Goal: Task Accomplishment & Management: Manage account settings

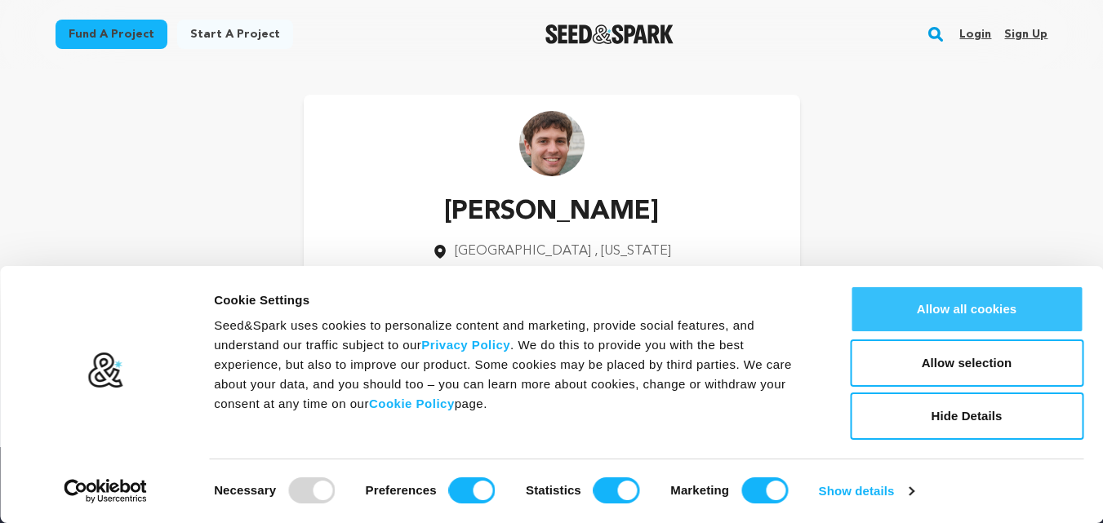
click at [937, 314] on button "Allow all cookies" at bounding box center [966, 309] width 233 height 47
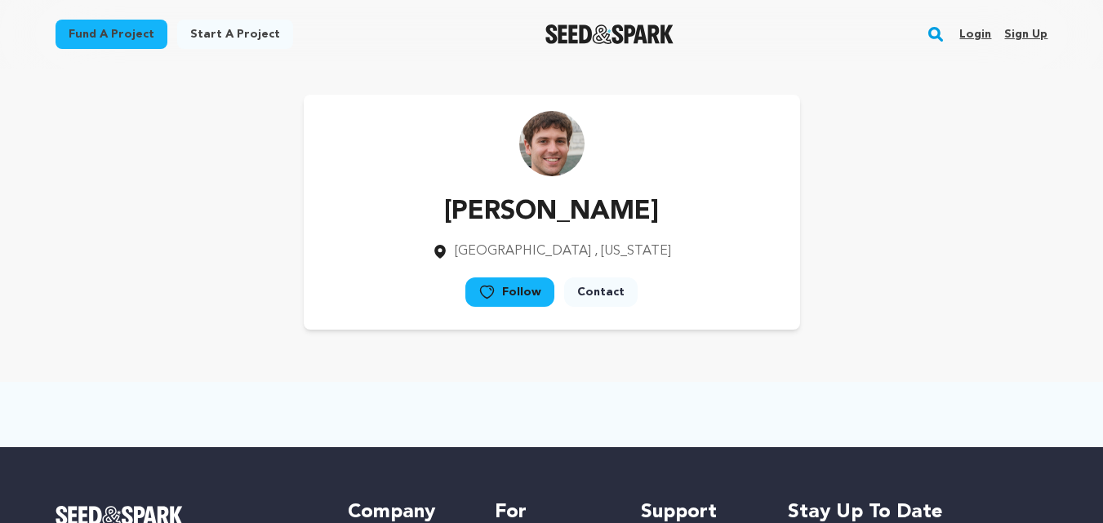
click at [588, 295] on link "Contact" at bounding box center [600, 292] width 73 height 29
click at [1019, 33] on link "Sign up" at bounding box center [1025, 34] width 43 height 26
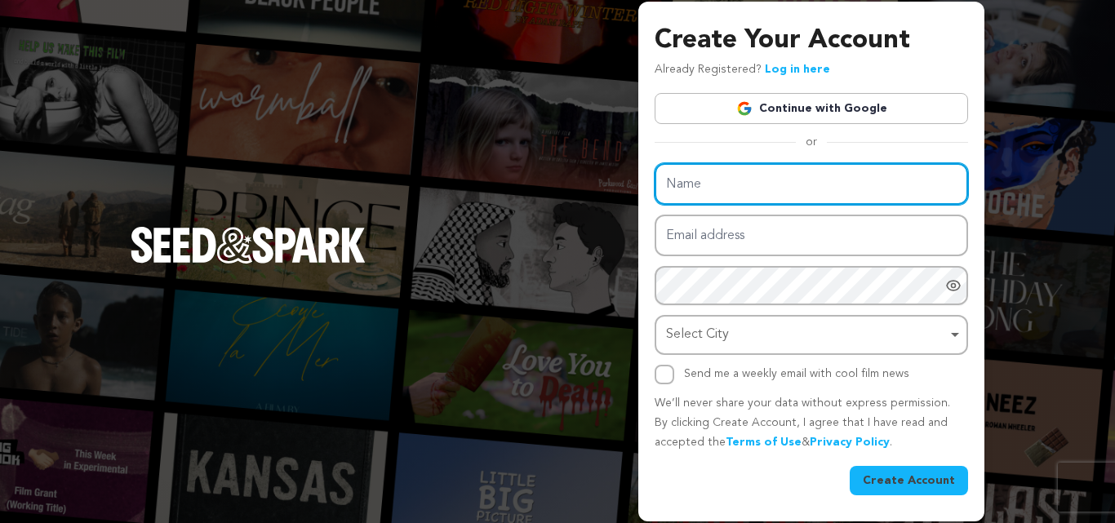
click at [740, 183] on input "Name" at bounding box center [812, 184] width 314 height 42
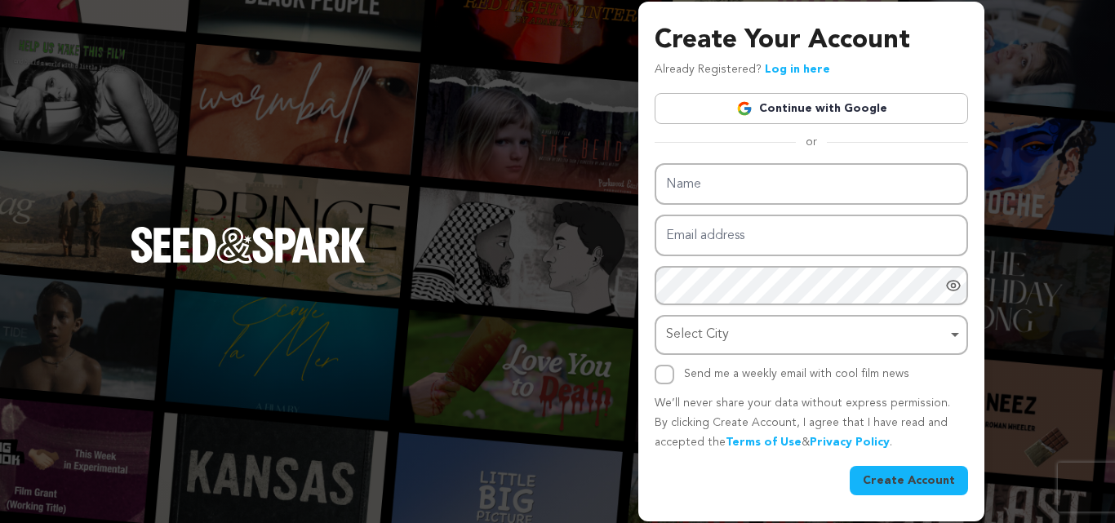
click at [804, 92] on div "Create Your Account Already Registered? Log in here Continue with Google or eyJ…" at bounding box center [812, 258] width 314 height 474
click at [786, 107] on link "Continue with Google" at bounding box center [812, 108] width 314 height 31
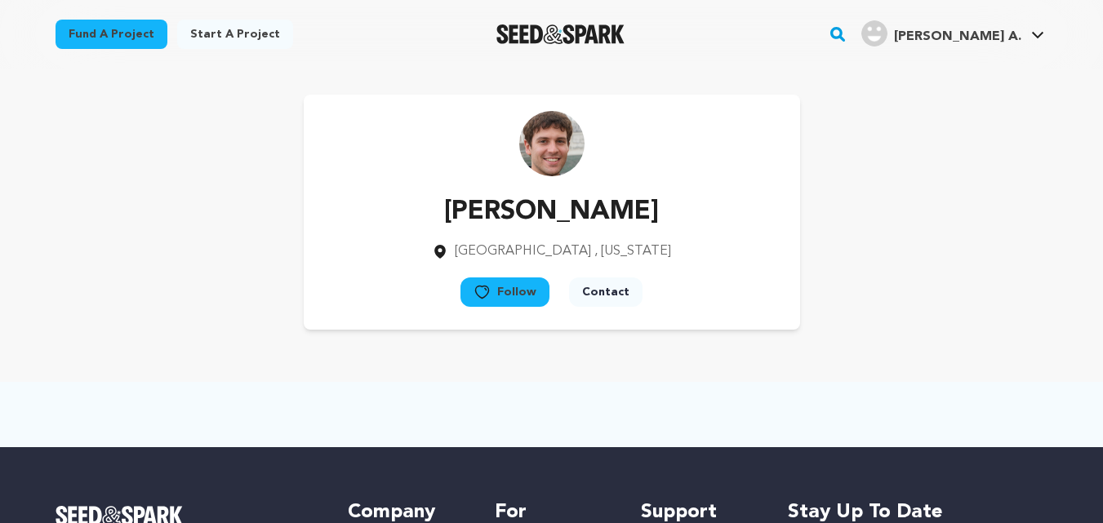
click at [1017, 38] on span "[PERSON_NAME] A." at bounding box center [957, 36] width 127 height 13
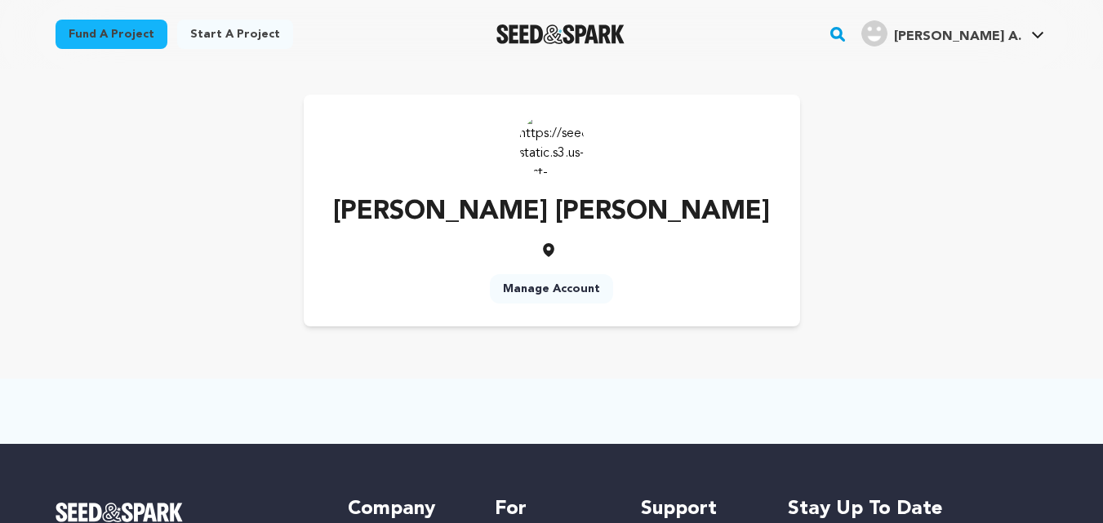
click at [540, 293] on link "Manage Account" at bounding box center [551, 288] width 123 height 29
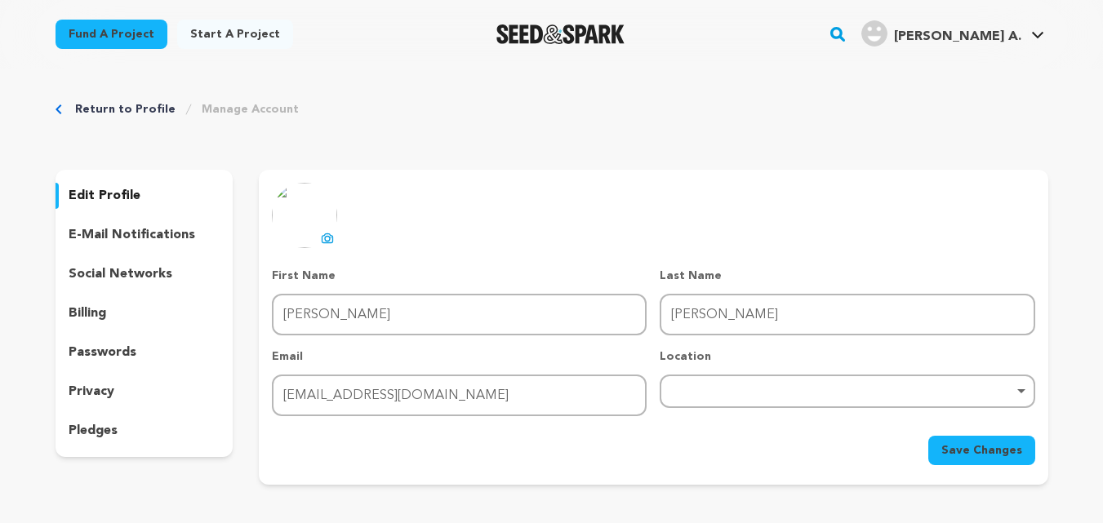
click at [717, 393] on div "Remove item" at bounding box center [847, 391] width 358 height 7
click at [718, 385] on div "Remove item" at bounding box center [847, 391] width 375 height 33
click at [713, 401] on div "Remove item" at bounding box center [847, 391] width 375 height 33
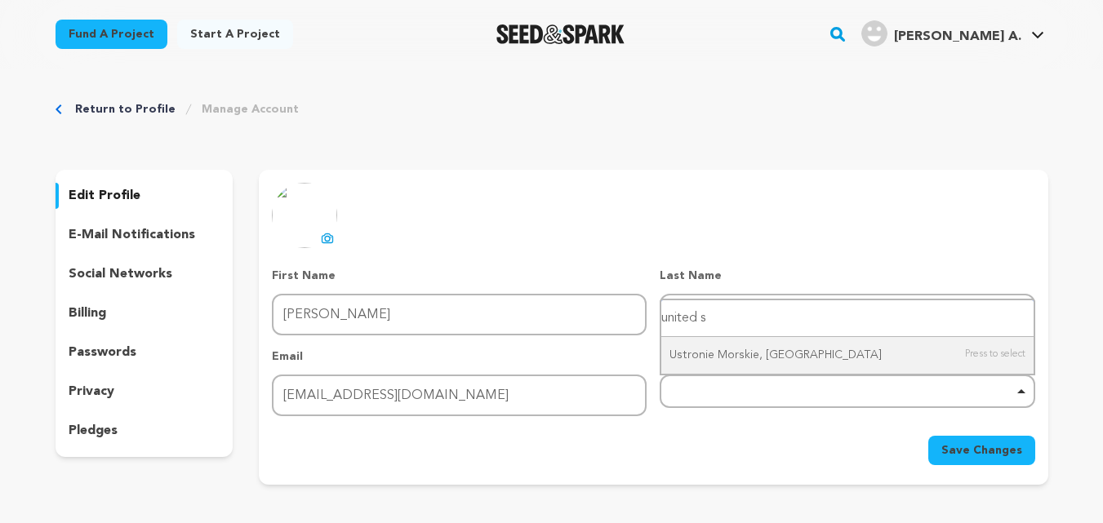
type input "united s"
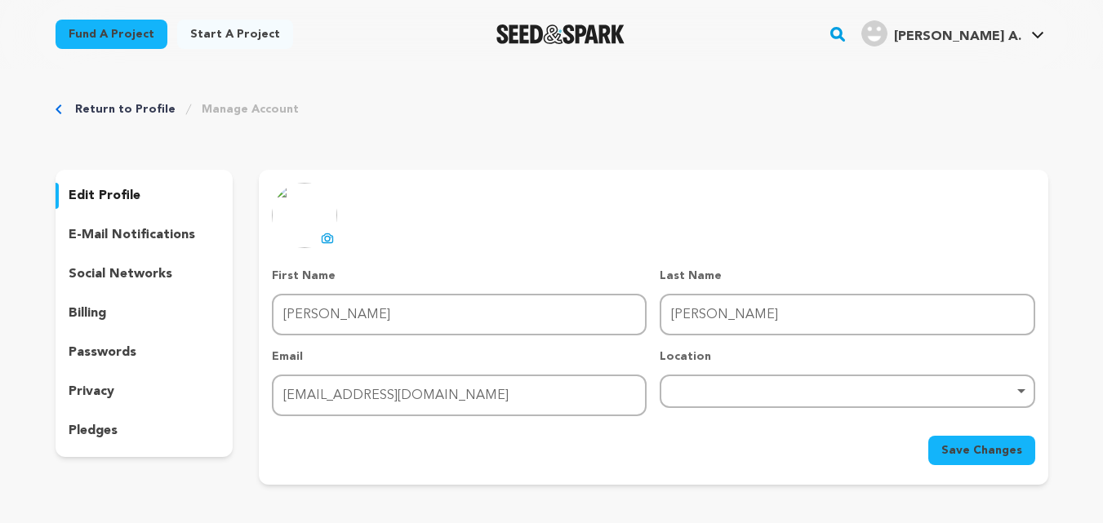
click at [767, 382] on div "Remove item" at bounding box center [847, 391] width 375 height 33
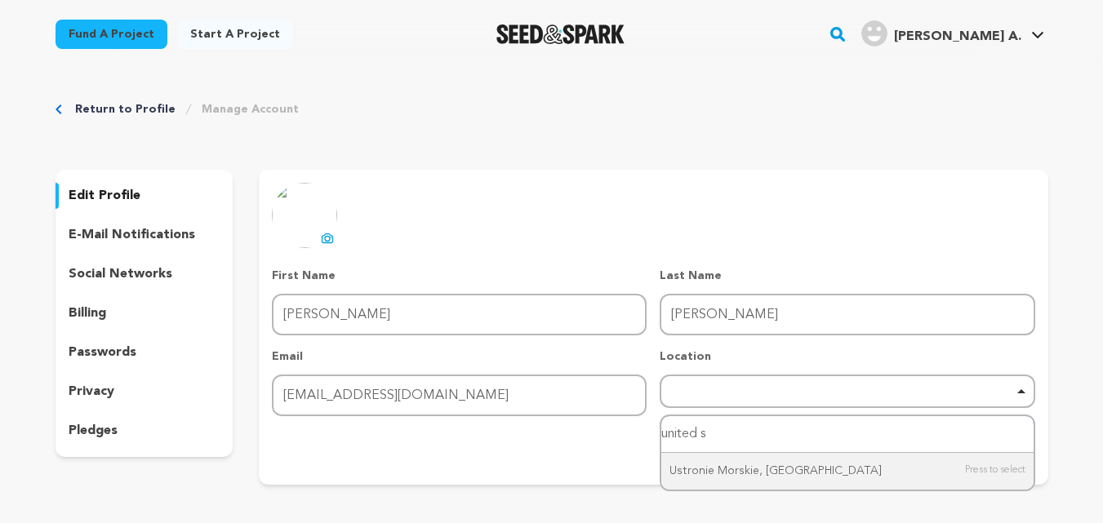
drag, startPoint x: 758, startPoint y: 424, endPoint x: 664, endPoint y: 440, distance: 96.1
click at [664, 440] on input "united s" at bounding box center [846, 434] width 371 height 37
paste input "United States."
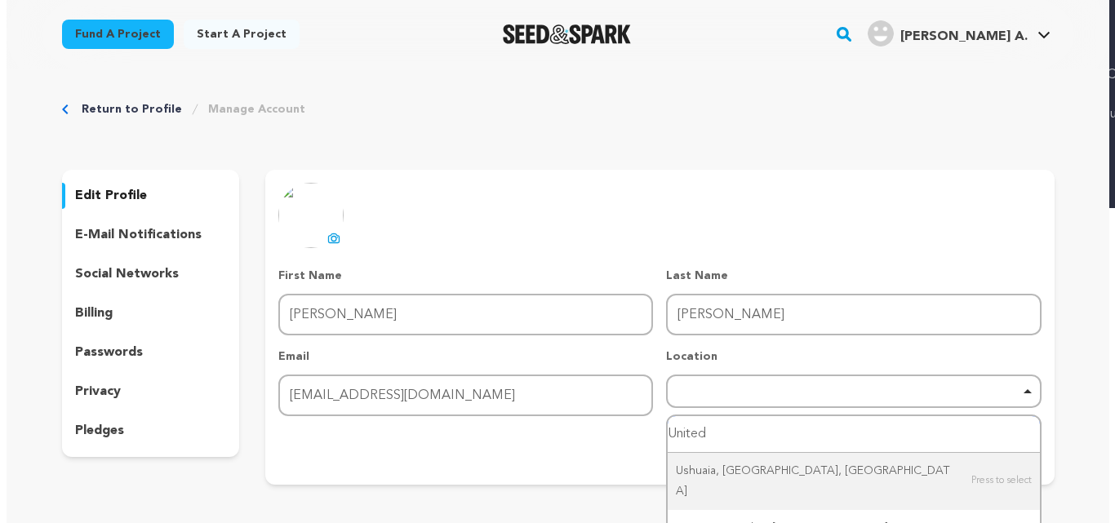
scroll to position [354, 0]
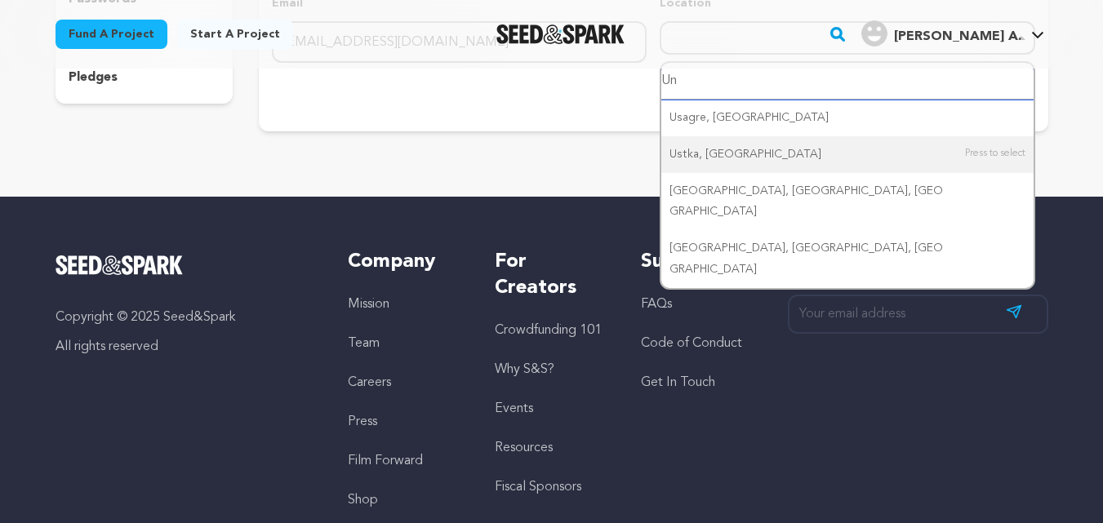
type input "U"
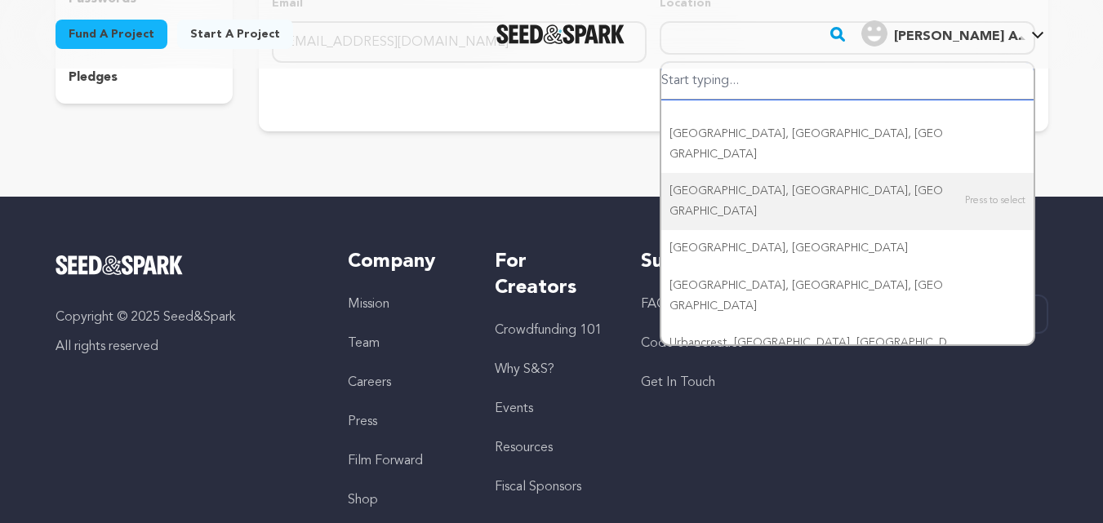
paste input "United States."
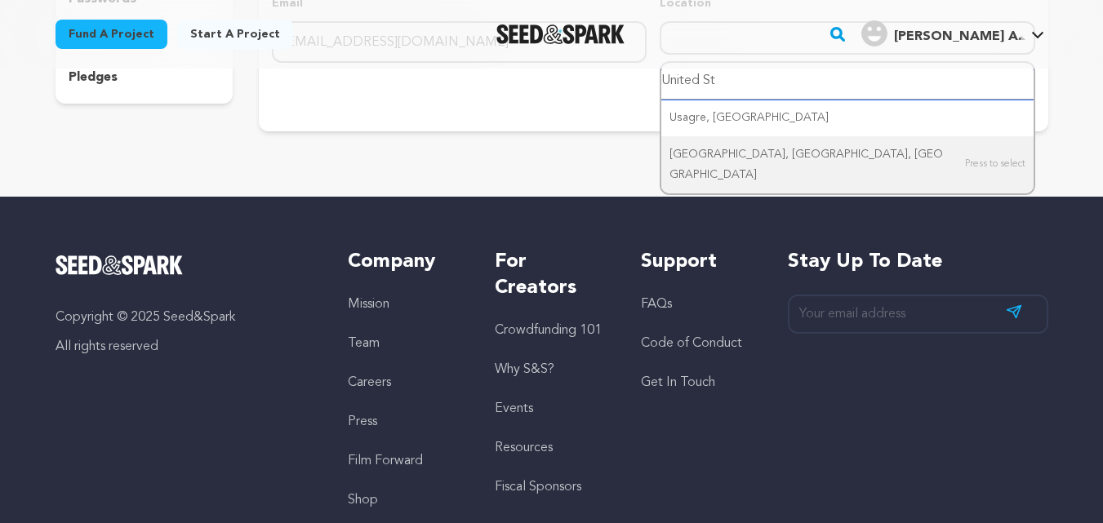
type input "United S"
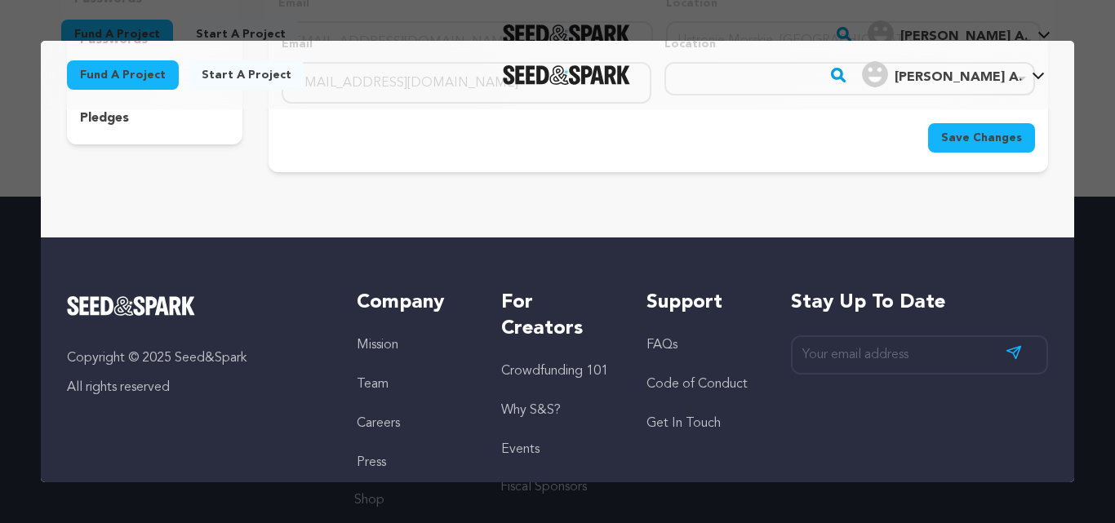
scroll to position [0, 0]
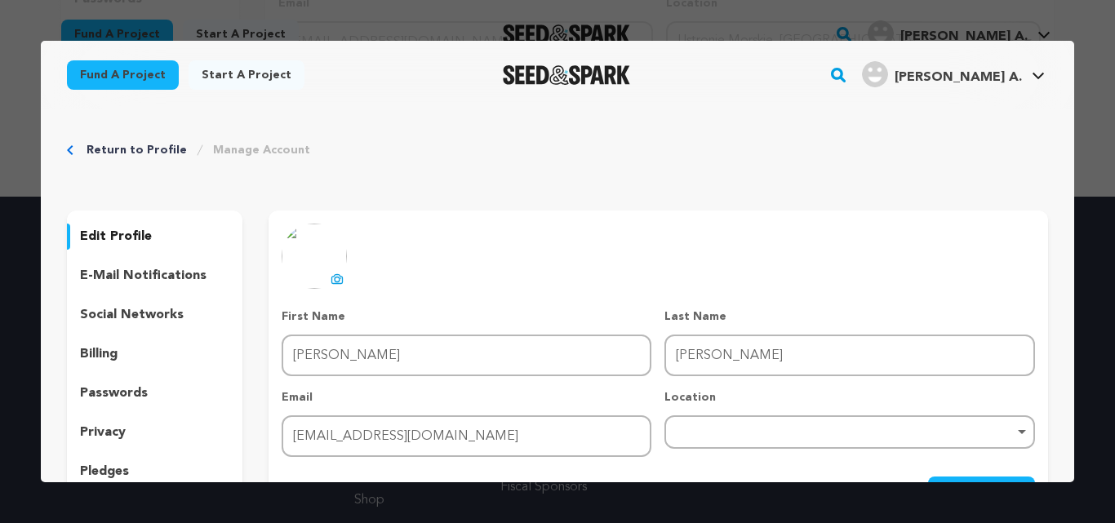
click at [716, 440] on div "Remove item" at bounding box center [850, 432] width 371 height 33
type input "us"
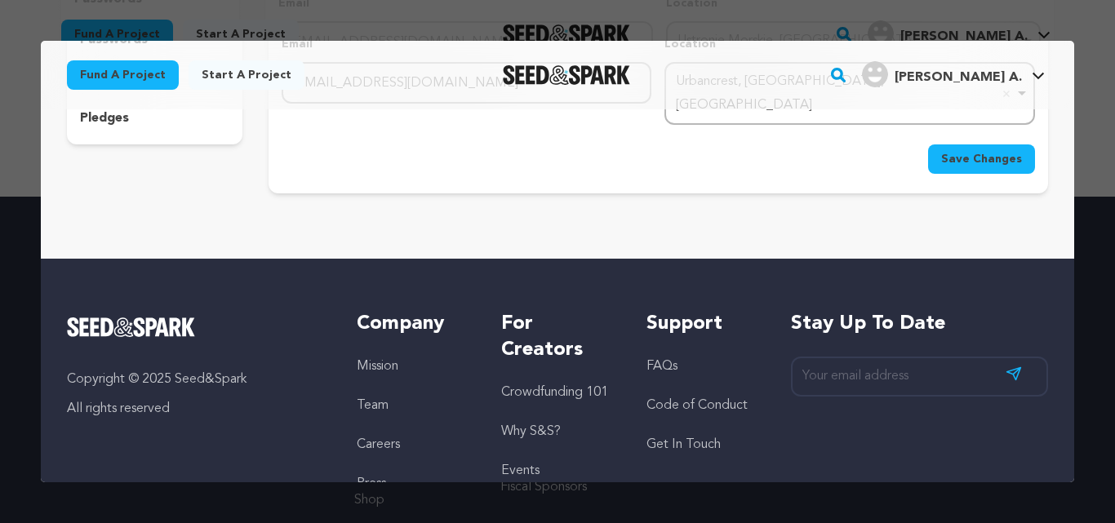
click at [955, 151] on span "Save Changes" at bounding box center [981, 159] width 81 height 16
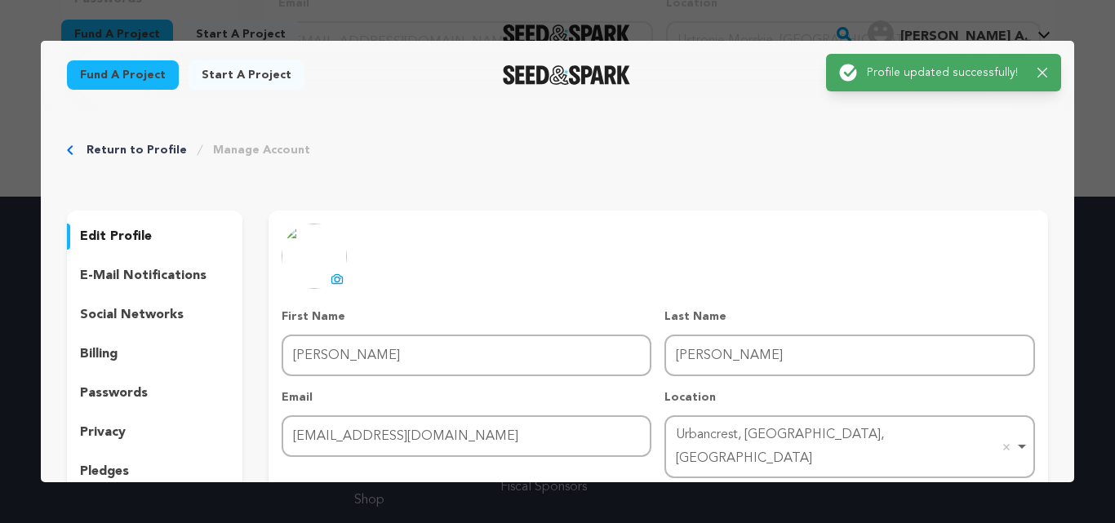
click at [145, 318] on p "social networks" at bounding box center [132, 315] width 104 height 20
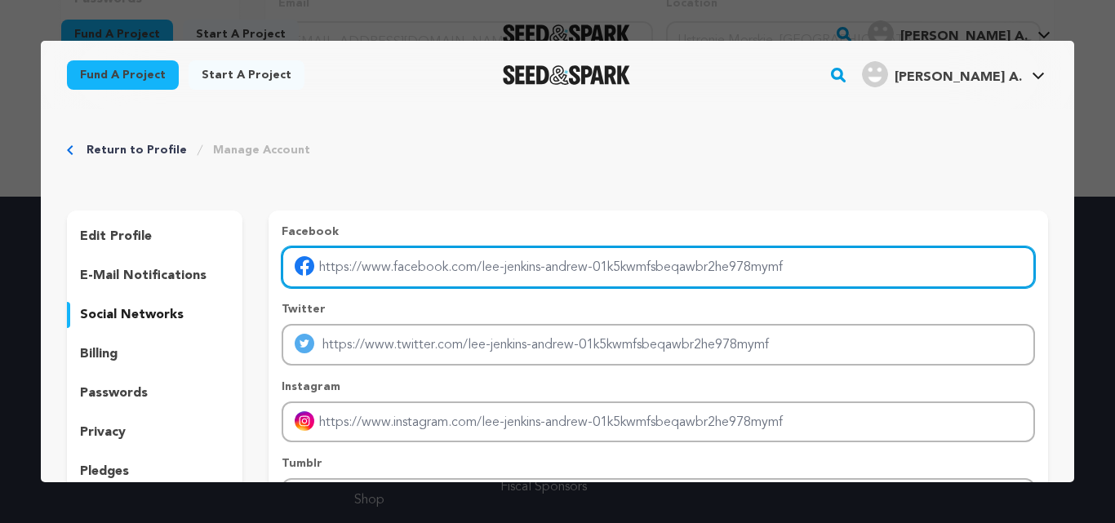
click at [502, 249] on input "Enter facebook profile link" at bounding box center [659, 268] width 754 height 42
paste input "https://web.facebook.com/5Sensescom?_rdc=1&_rdr#"
click at [666, 278] on input "https://web.facebook.com/5Sensescom?_rdc=1&_rdr#" at bounding box center [659, 268] width 754 height 42
type input "https://web.facebook.com/5Sensescom?_rdc=1&_rdr#"
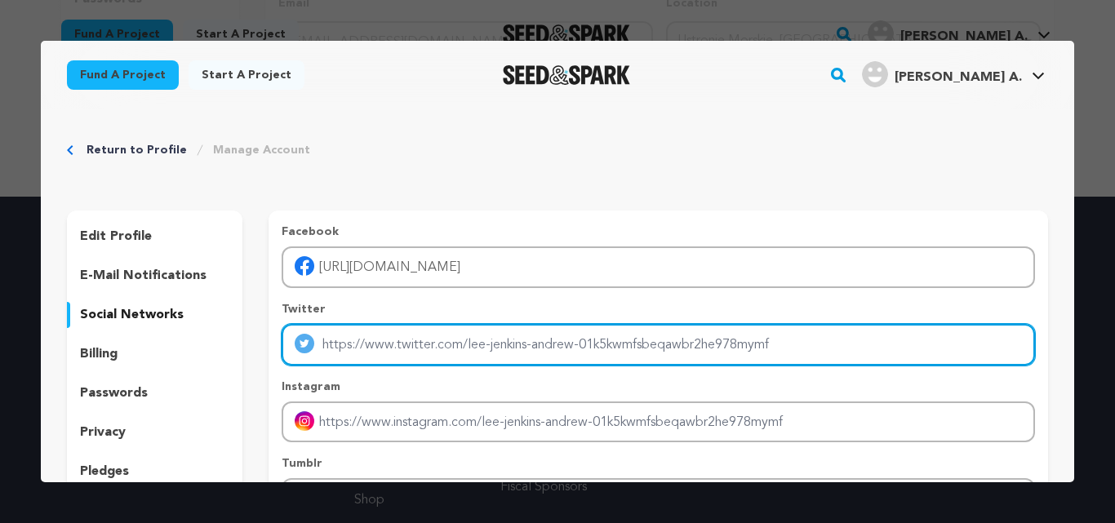
click at [598, 332] on input "Enter twitter profile link" at bounding box center [659, 345] width 754 height 42
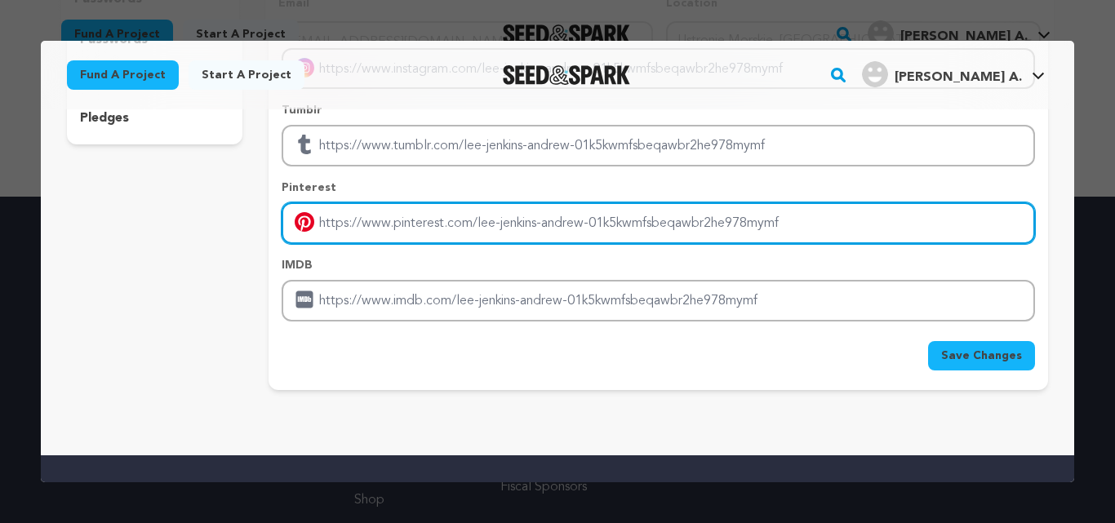
click at [417, 226] on input "Enter pinterest profile link" at bounding box center [659, 223] width 754 height 42
paste input "https://www.pinterest.com/5sensescom/"
type input "https://www.pinterest.com/5sensescom/"
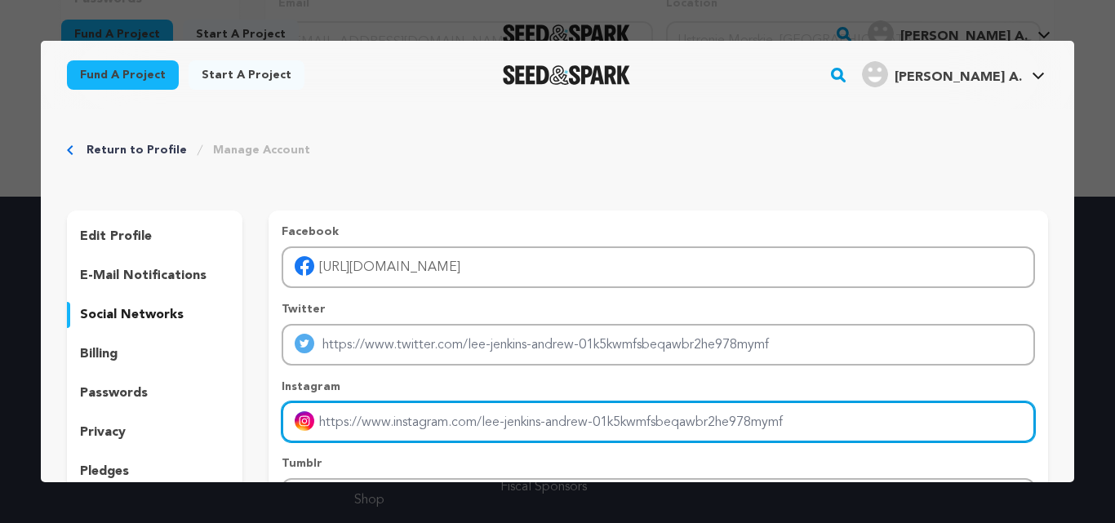
click at [393, 420] on input "Enter instagram handle link" at bounding box center [659, 423] width 754 height 42
paste input "https://www.instagram.com/5sensescom/"
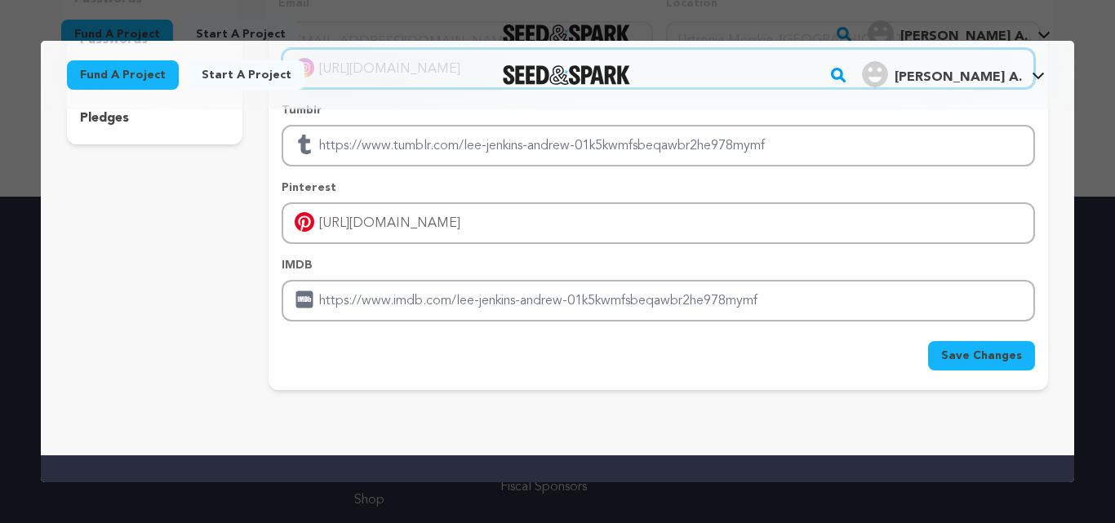
type input "https://www.instagram.com/5sensescom/"
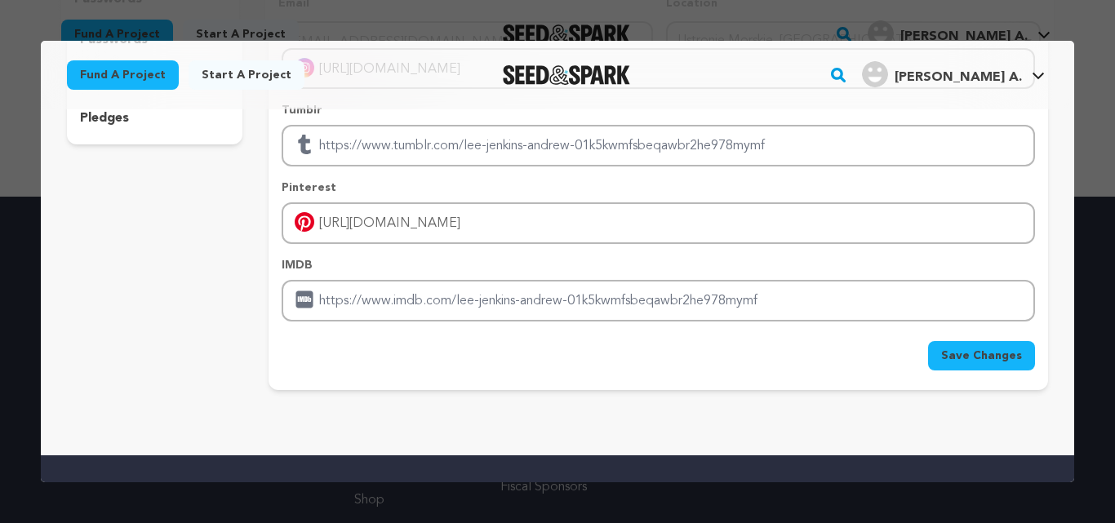
click at [973, 365] on button "Save Changes" at bounding box center [981, 355] width 107 height 29
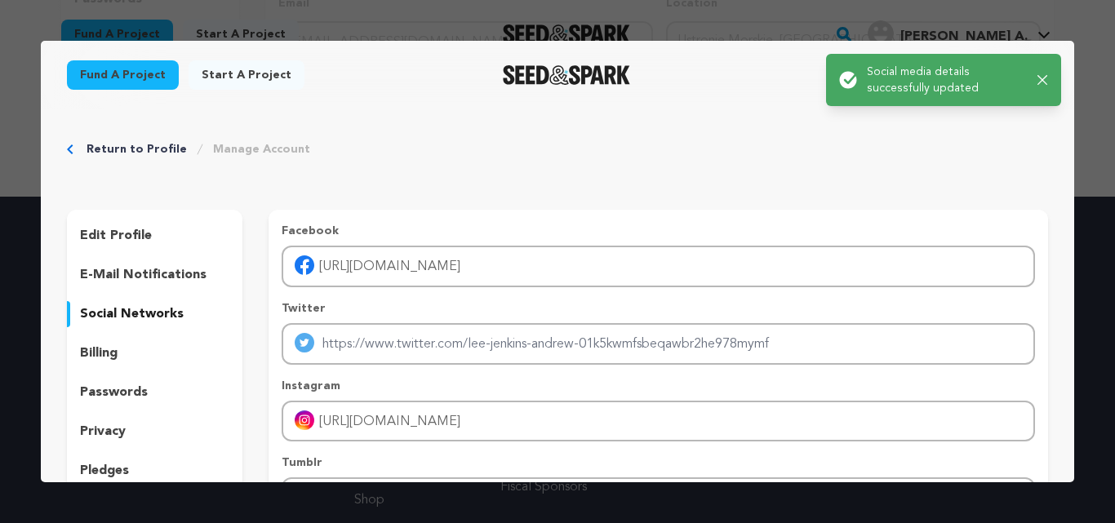
scroll to position [0, 0]
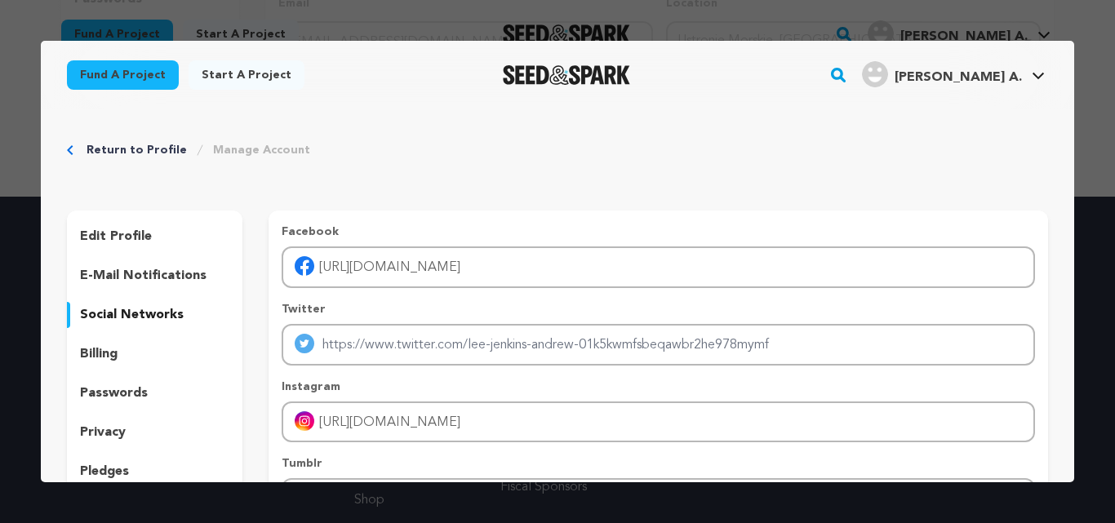
click at [96, 438] on p "privacy" at bounding box center [103, 433] width 46 height 20
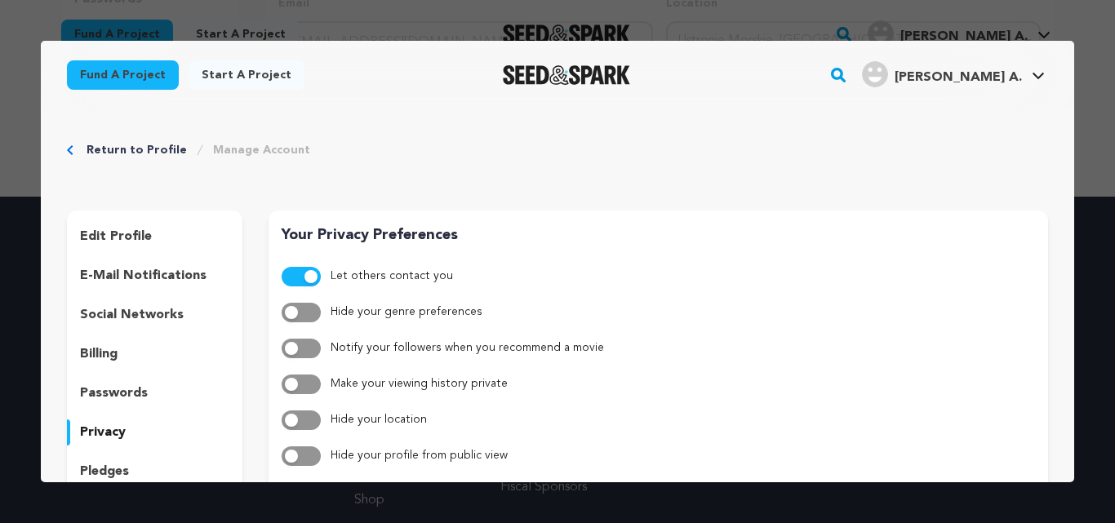
click at [289, 415] on span "button" at bounding box center [291, 420] width 13 height 13
click at [94, 474] on p "pledges" at bounding box center [104, 472] width 49 height 20
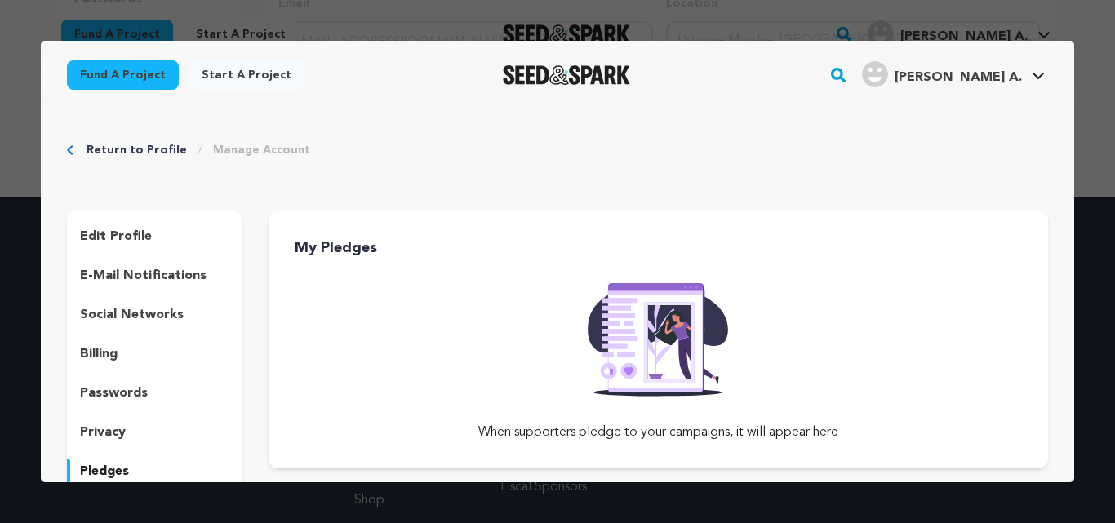
click at [125, 229] on p "edit profile" at bounding box center [116, 237] width 72 height 20
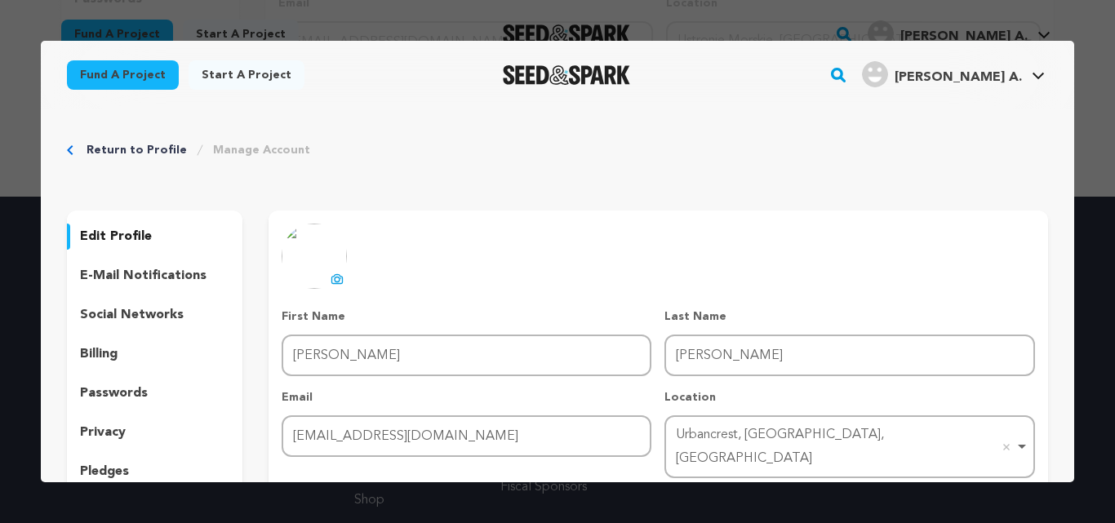
click at [331, 281] on icon at bounding box center [337, 279] width 13 height 13
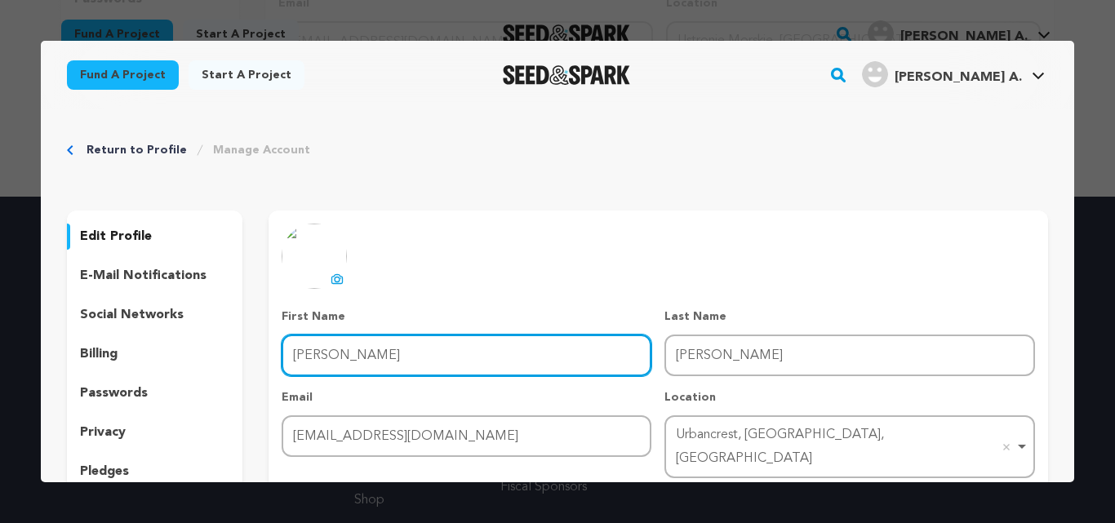
click at [389, 358] on input "Lee Jenkins" at bounding box center [467, 356] width 371 height 42
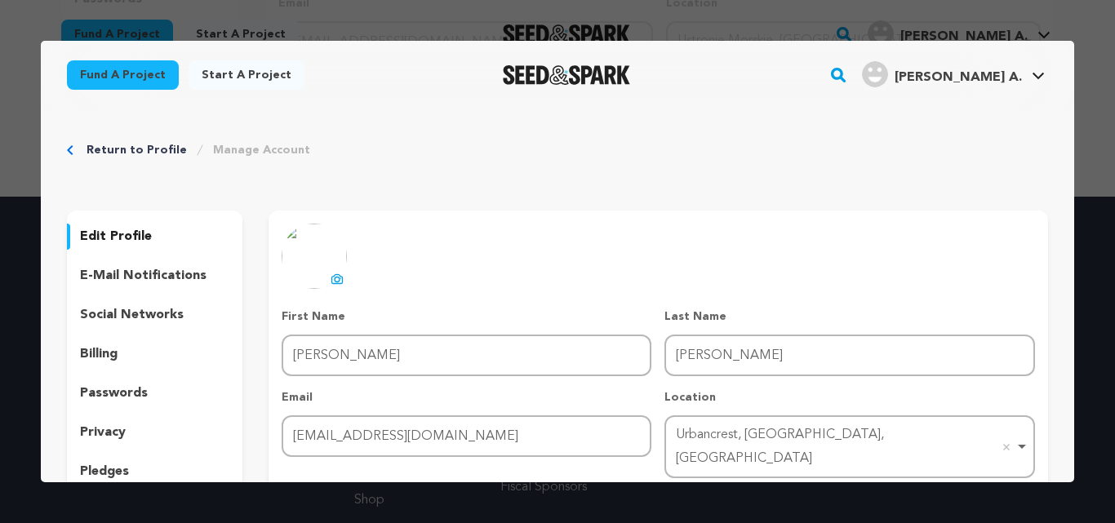
click at [336, 283] on icon at bounding box center [336, 278] width 11 height 9
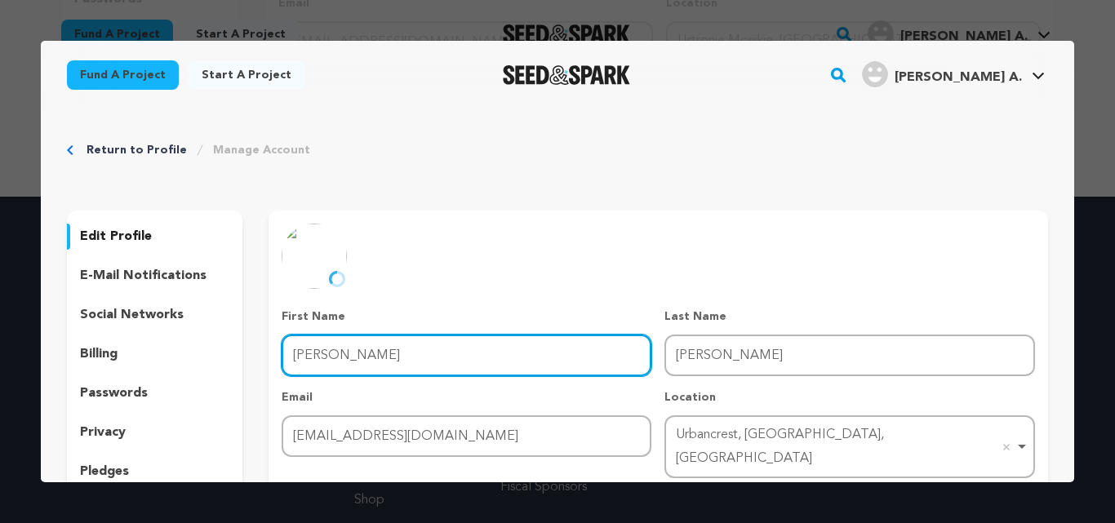
drag, startPoint x: 409, startPoint y: 351, endPoint x: 274, endPoint y: 349, distance: 134.7
click at [274, 349] on div "uploading spinner upload profile image First Name First Name Lee Jenkins Last N…" at bounding box center [659, 376] width 780 height 304
paste input "5Senses"
type input "5Senses"
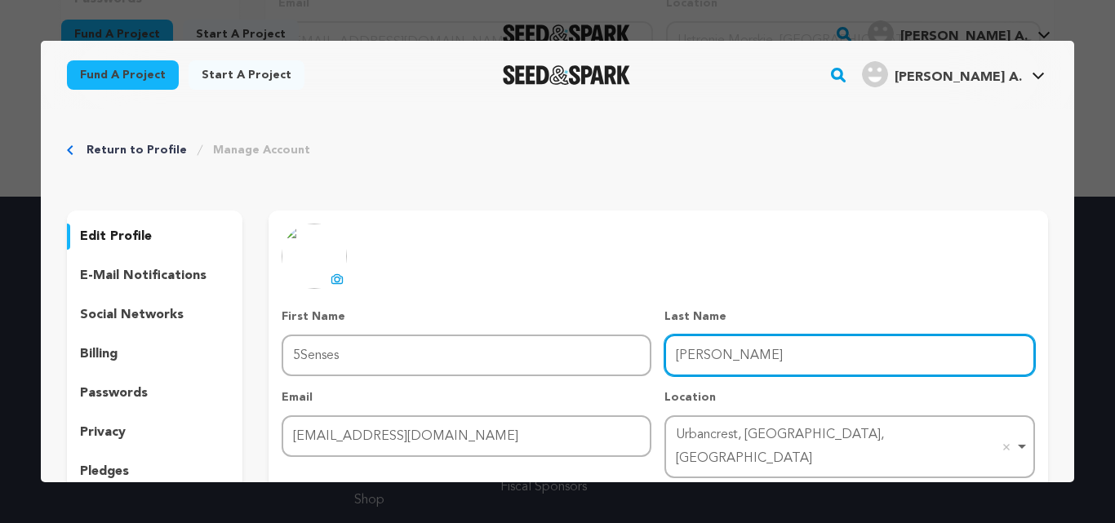
drag, startPoint x: 739, startPoint y: 358, endPoint x: 643, endPoint y: 359, distance: 96.3
click at [643, 359] on div "First Name First Name 5Senses Last Name Last Name Andrew Email Email andrewleej…" at bounding box center [659, 394] width 754 height 170
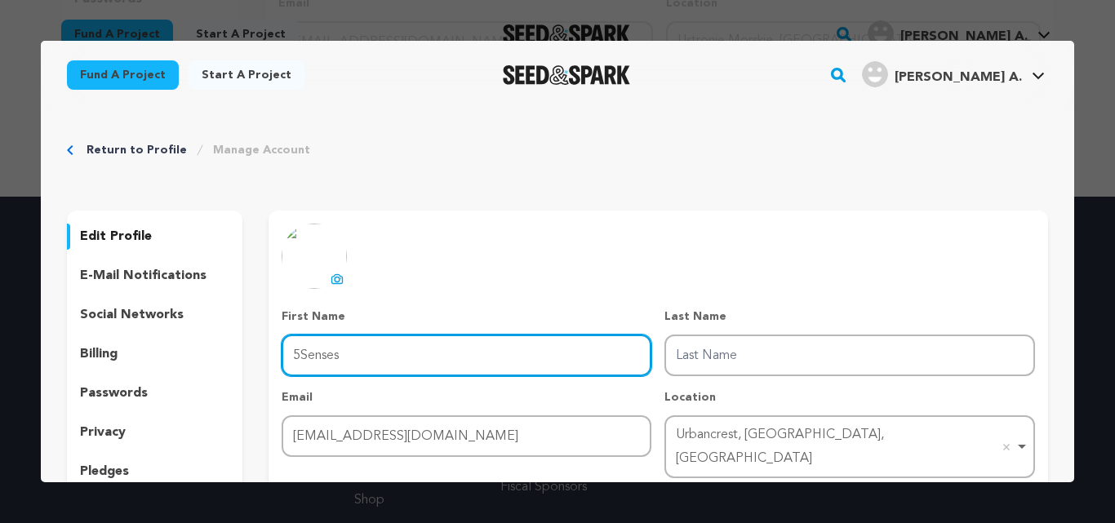
click at [295, 359] on input "5Senses" at bounding box center [467, 356] width 371 height 42
type input "5 Senses"
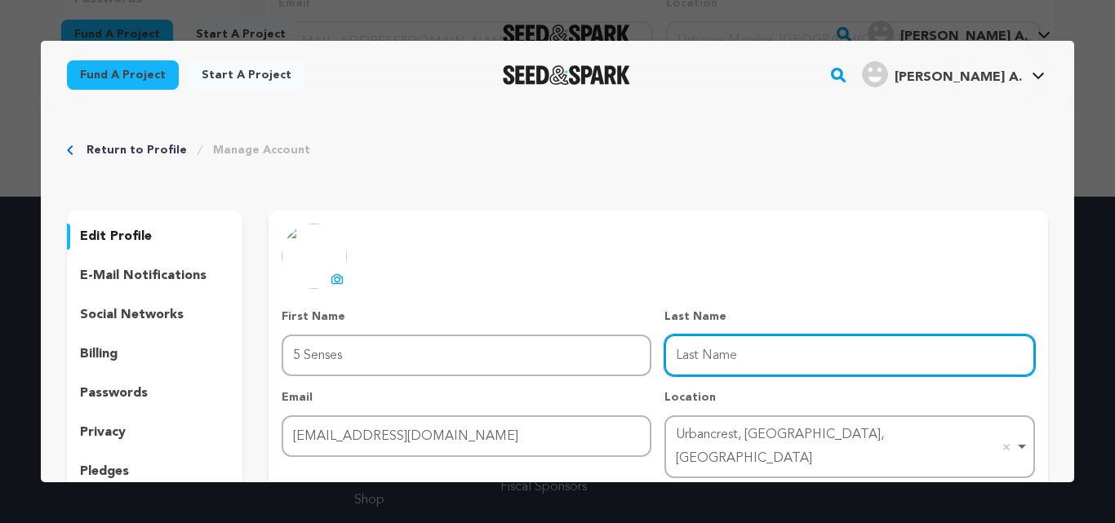
click at [739, 338] on input "Last Name" at bounding box center [850, 356] width 371 height 42
paste input "Whole Spices"
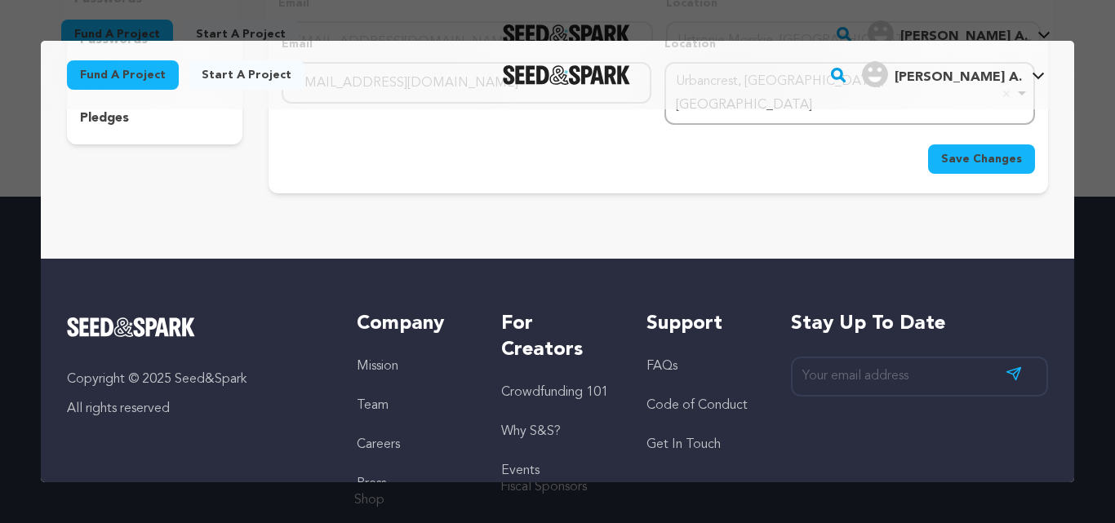
type input "Whole Spices"
click at [968, 151] on span "Save Changes" at bounding box center [981, 159] width 81 height 16
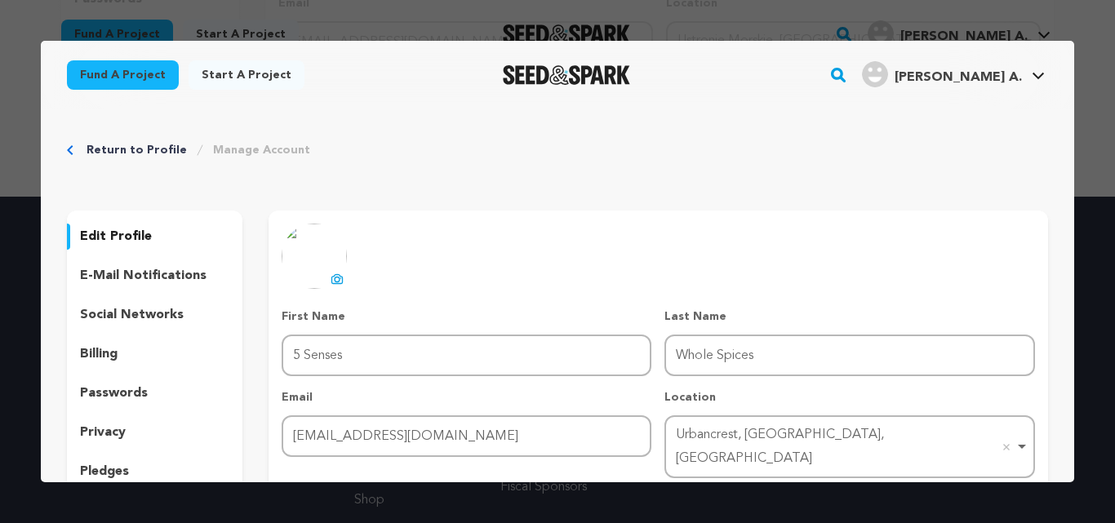
click at [76, 145] on div "Return to Profile Manage Account" at bounding box center [557, 150] width 981 height 16
click at [70, 146] on icon "Breadcrumb" at bounding box center [70, 150] width 7 height 10
click at [67, 148] on icon "Breadcrumb" at bounding box center [70, 150] width 7 height 10
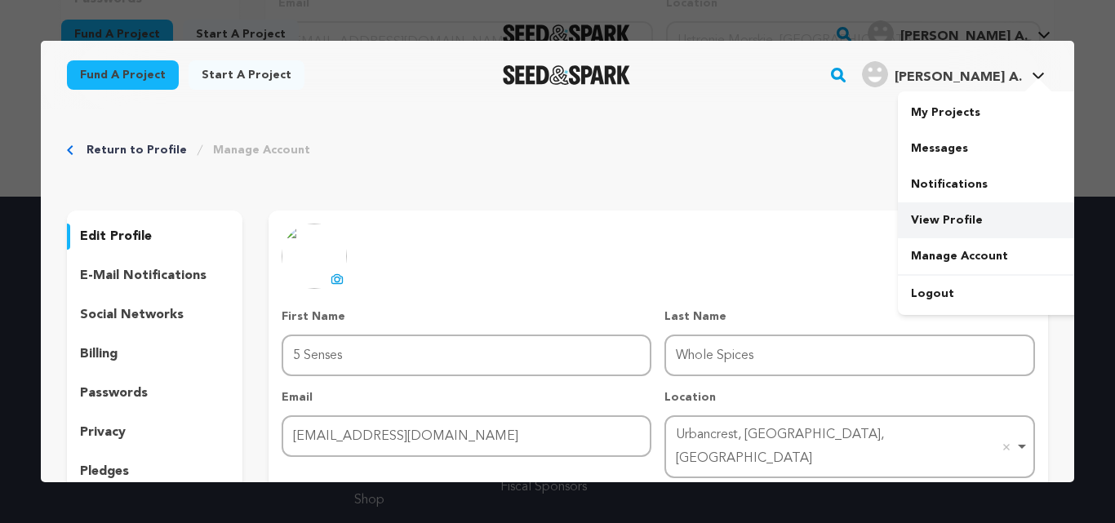
click at [938, 214] on link "View Profile" at bounding box center [989, 220] width 183 height 36
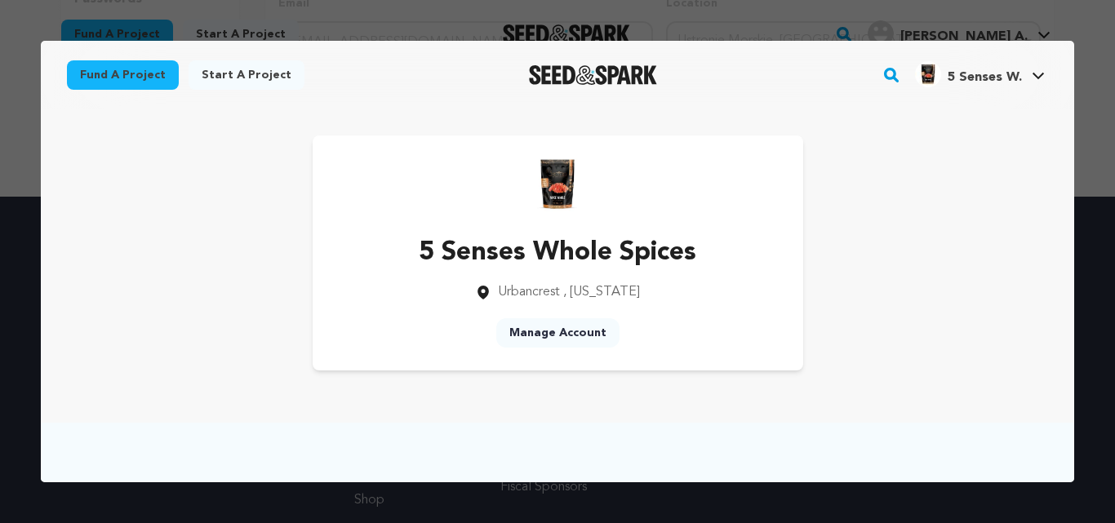
click at [547, 326] on link "Manage Account" at bounding box center [557, 332] width 123 height 29
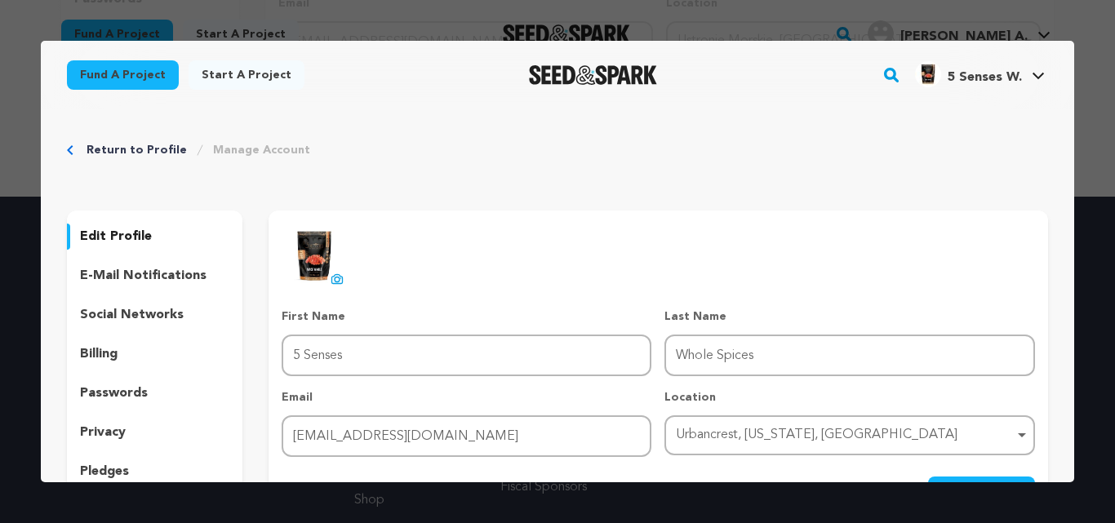
click at [122, 317] on p "social networks" at bounding box center [132, 315] width 104 height 20
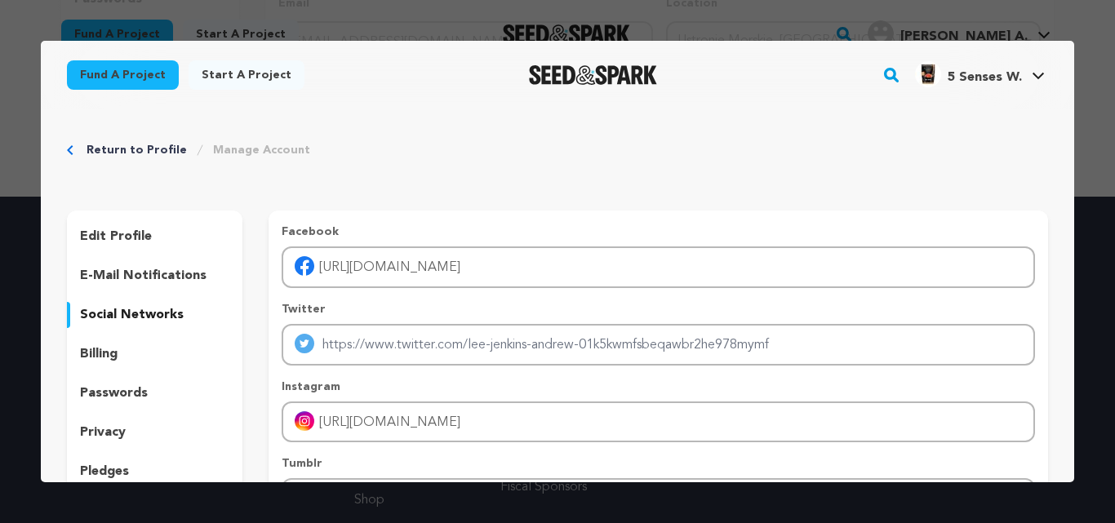
click at [129, 240] on p "edit profile" at bounding box center [116, 237] width 72 height 20
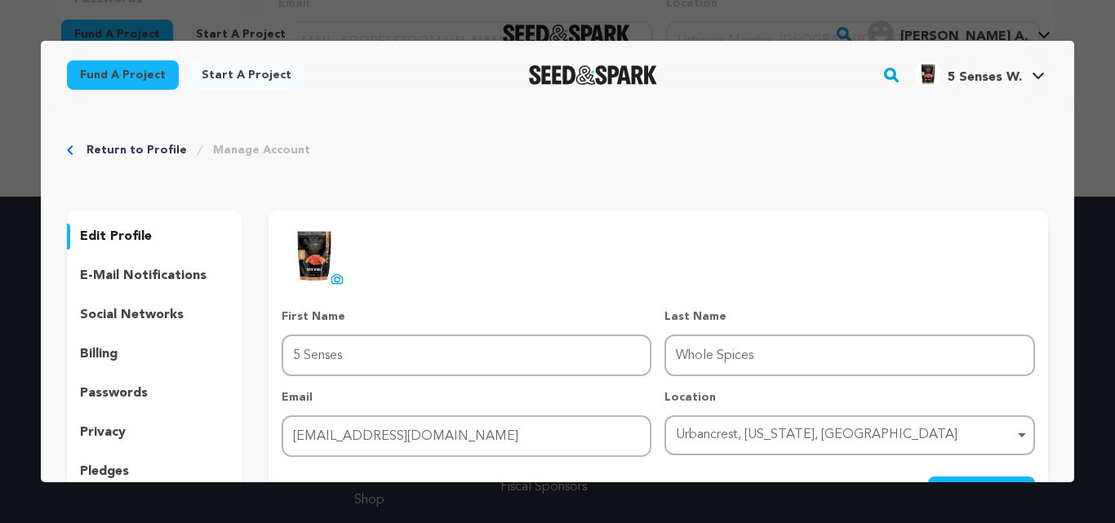
scroll to position [354, 0]
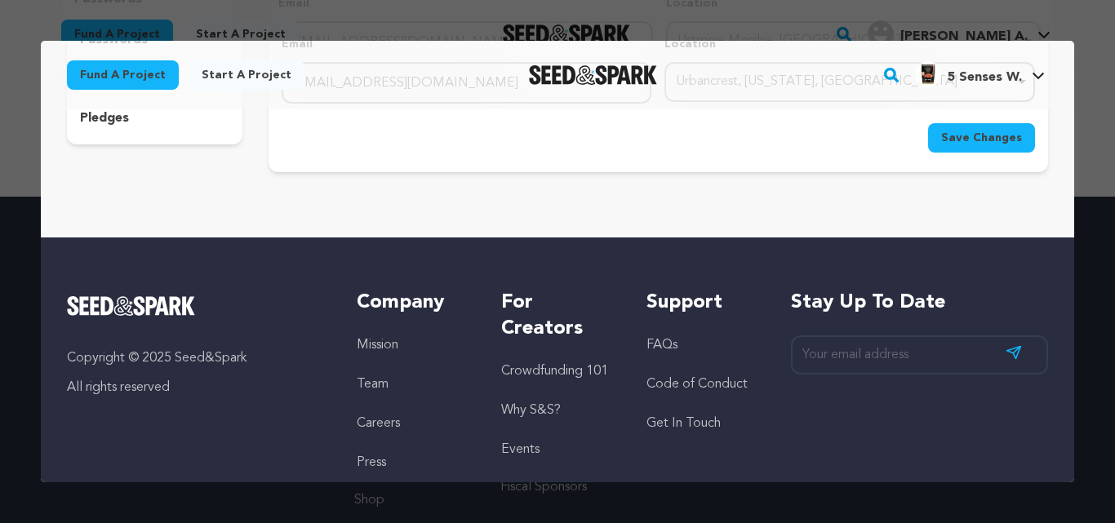
click at [108, 119] on p "pledges" at bounding box center [104, 119] width 49 height 20
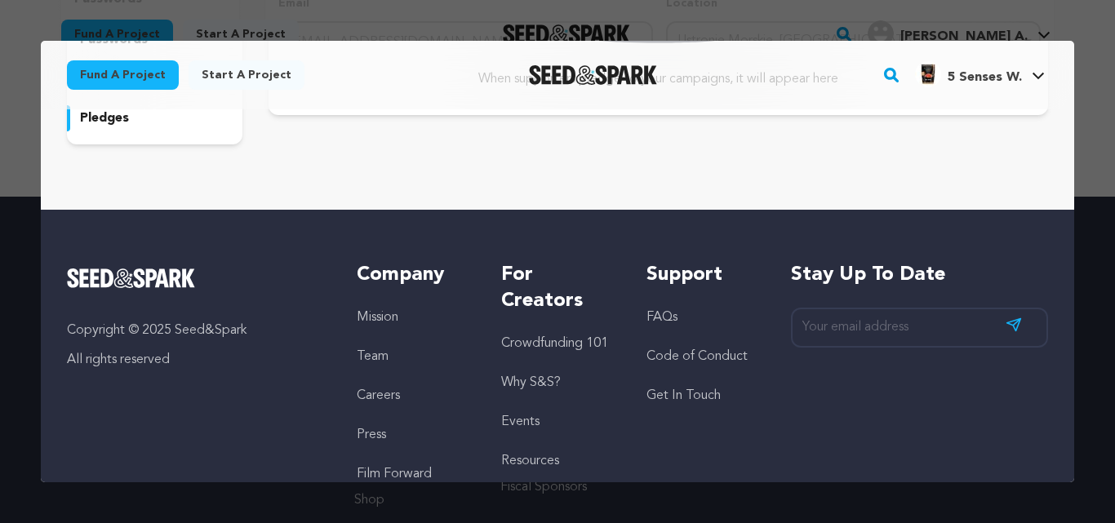
scroll to position [0, 0]
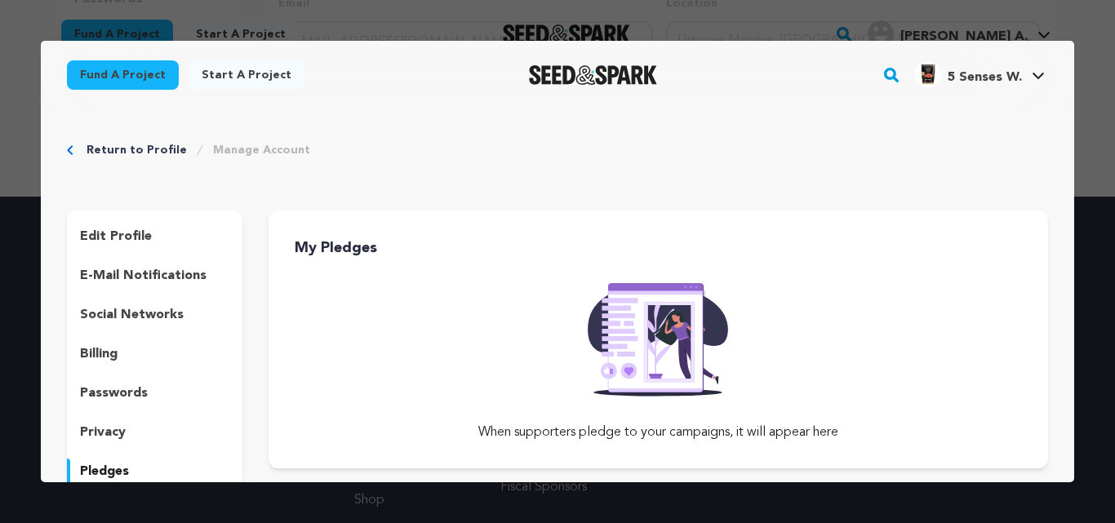
click at [101, 429] on p "privacy" at bounding box center [103, 433] width 46 height 20
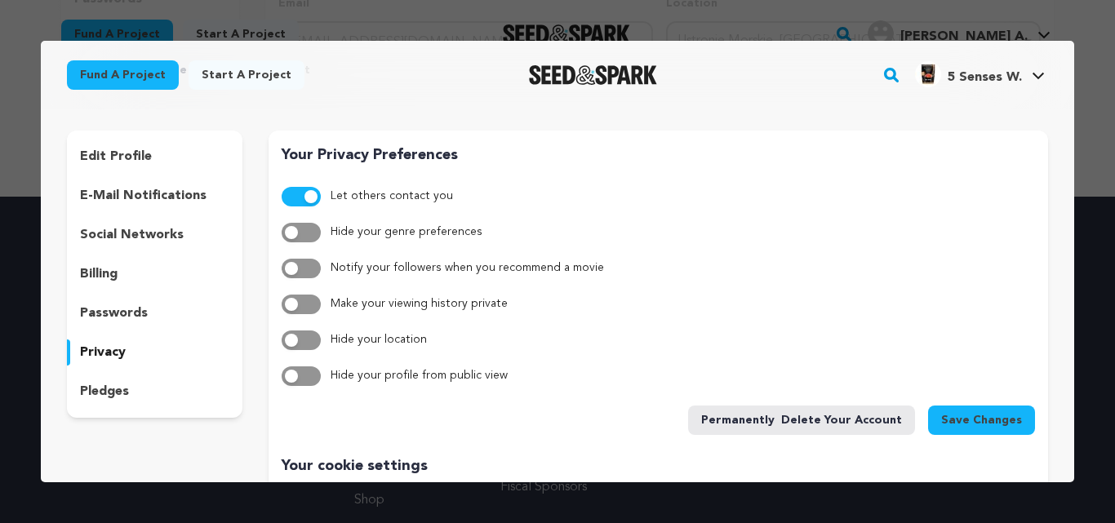
scroll to position [434, 0]
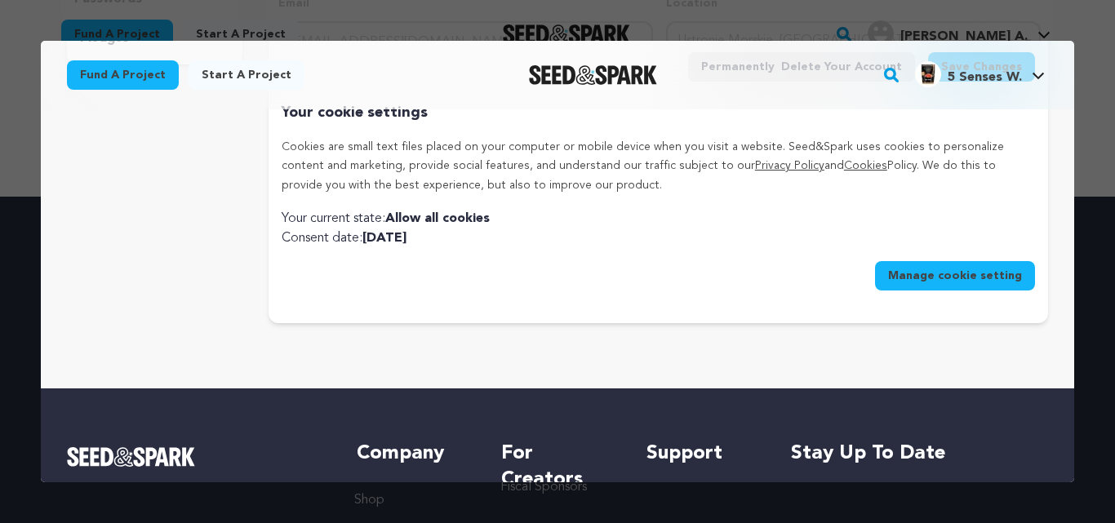
click at [992, 270] on button "Manage cookie setting" at bounding box center [955, 275] width 160 height 29
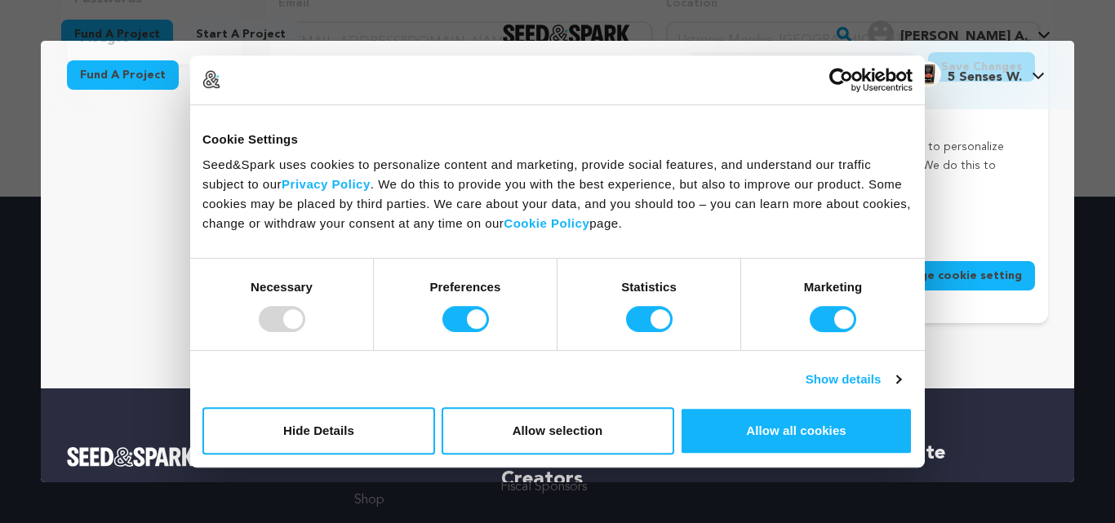
scroll to position [772, 0]
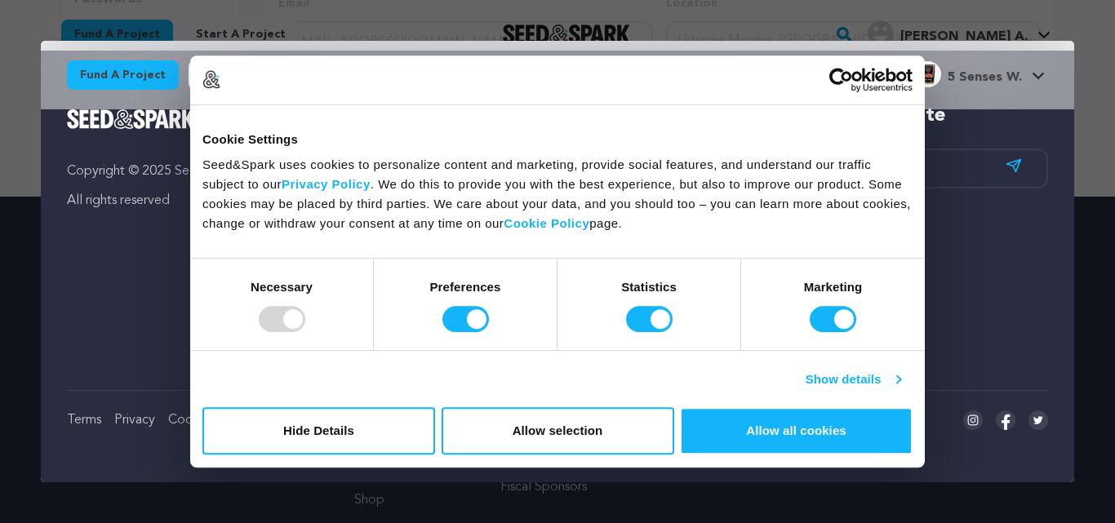
click at [864, 376] on link "Show details" at bounding box center [853, 380] width 95 height 20
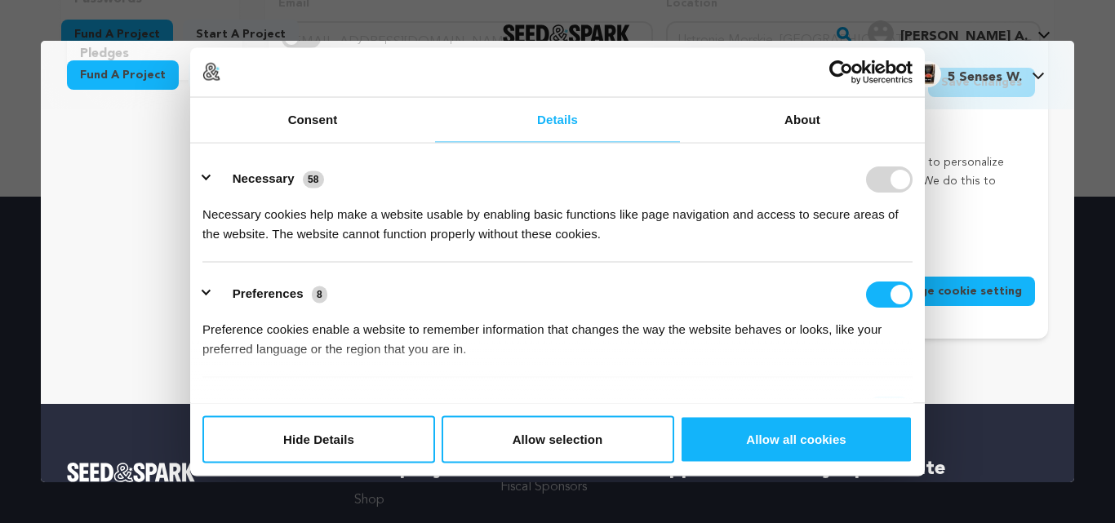
scroll to position [344, 0]
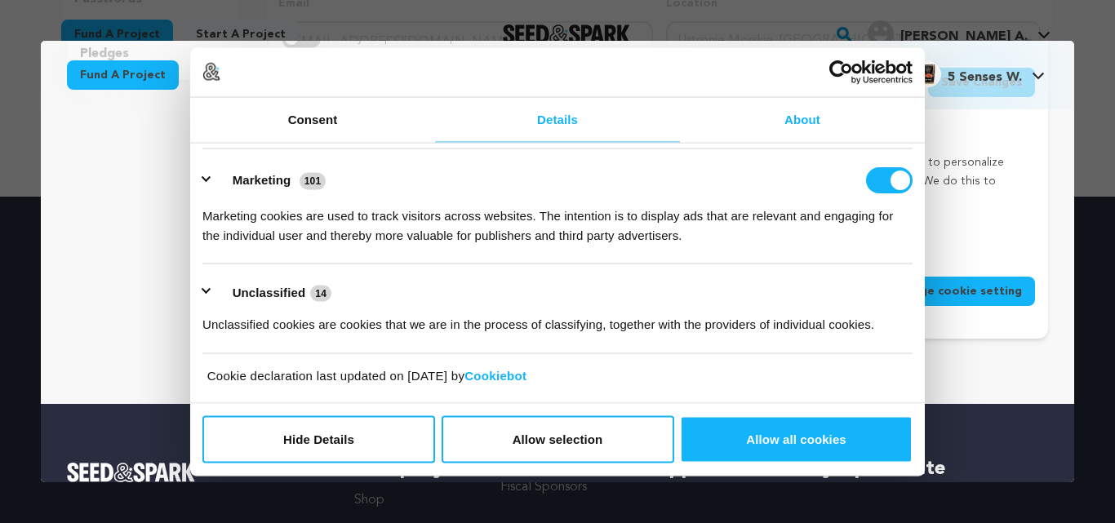
click at [794, 127] on link "About" at bounding box center [802, 119] width 245 height 45
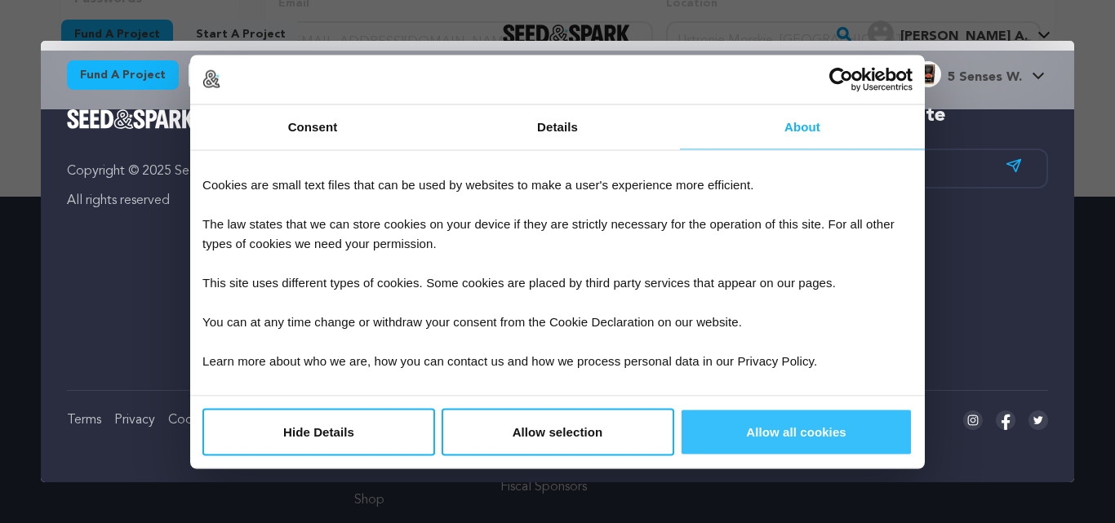
click at [742, 421] on button "Allow all cookies" at bounding box center [796, 431] width 233 height 47
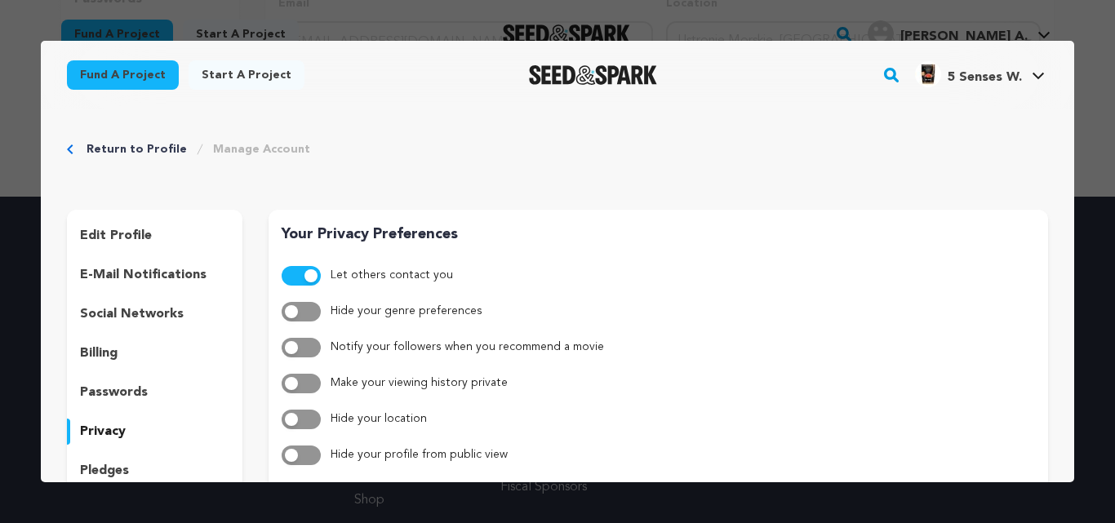
scroll to position [0, 0]
click at [235, 73] on link "Start a project" at bounding box center [247, 74] width 116 height 29
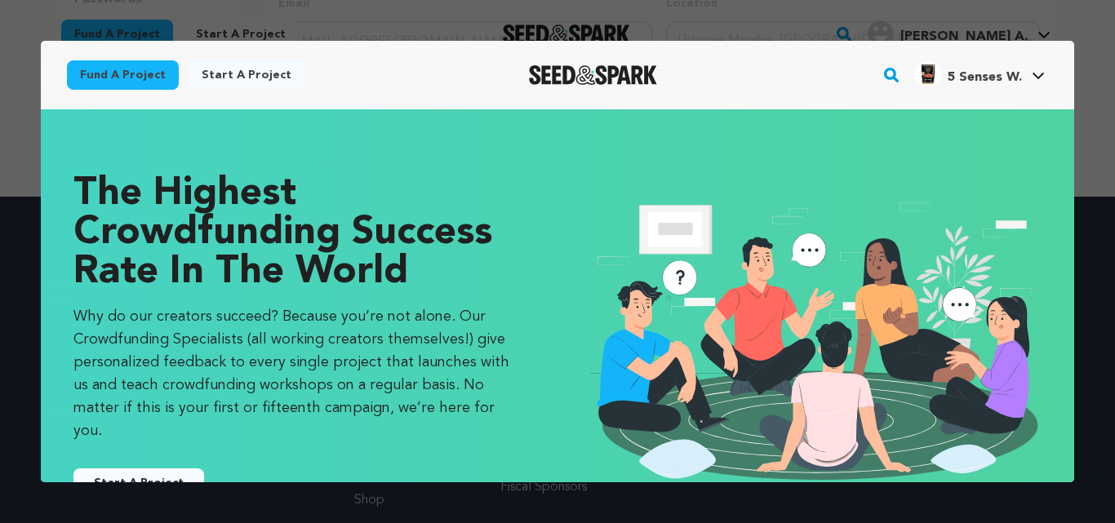
click at [125, 469] on button "Start A Project" at bounding box center [138, 483] width 131 height 29
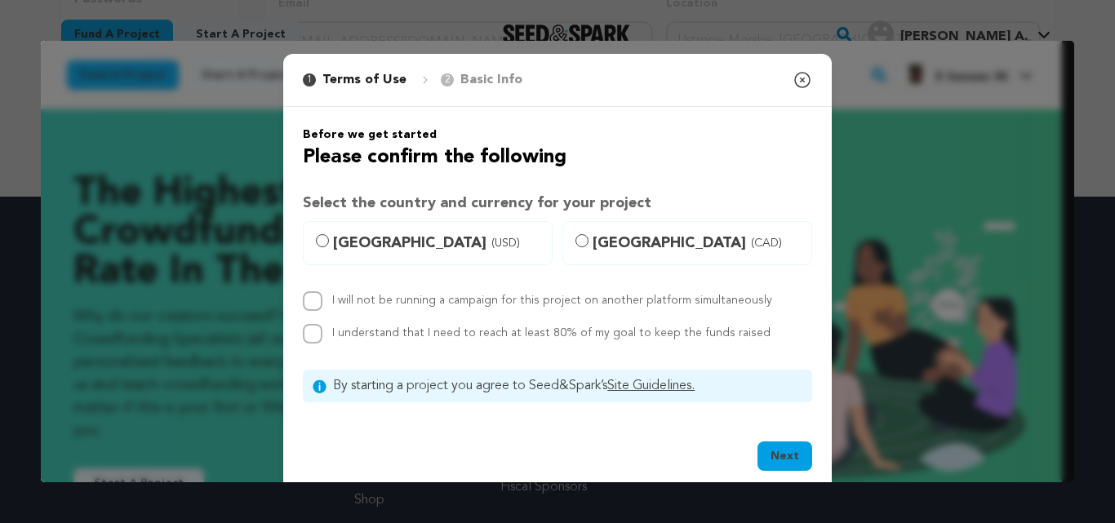
click at [326, 242] on label "United States (USD)" at bounding box center [428, 243] width 250 height 44
click at [326, 242] on input "United States (USD)" at bounding box center [322, 240] width 13 height 13
radio input "true"
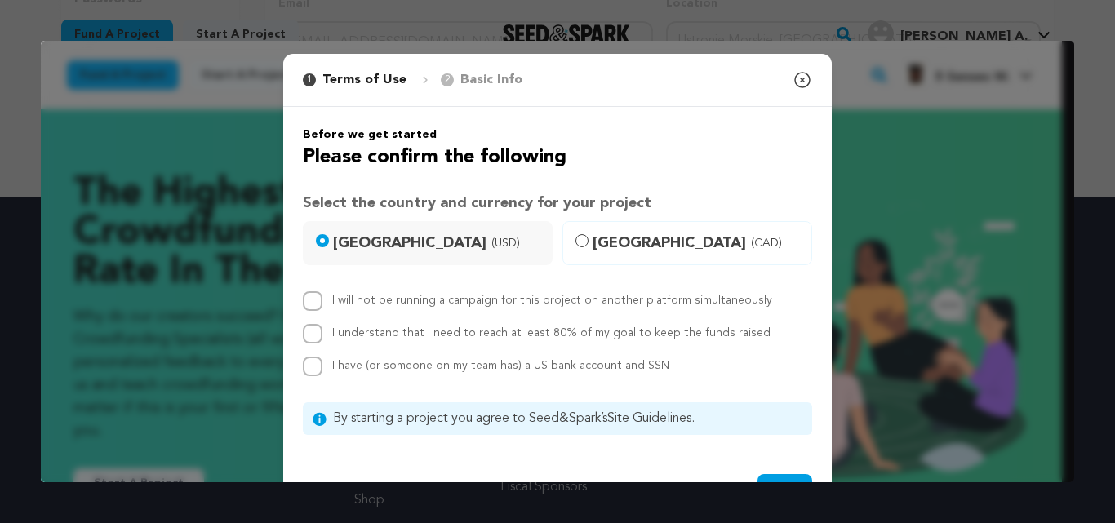
click at [793, 85] on icon "button" at bounding box center [803, 80] width 20 height 20
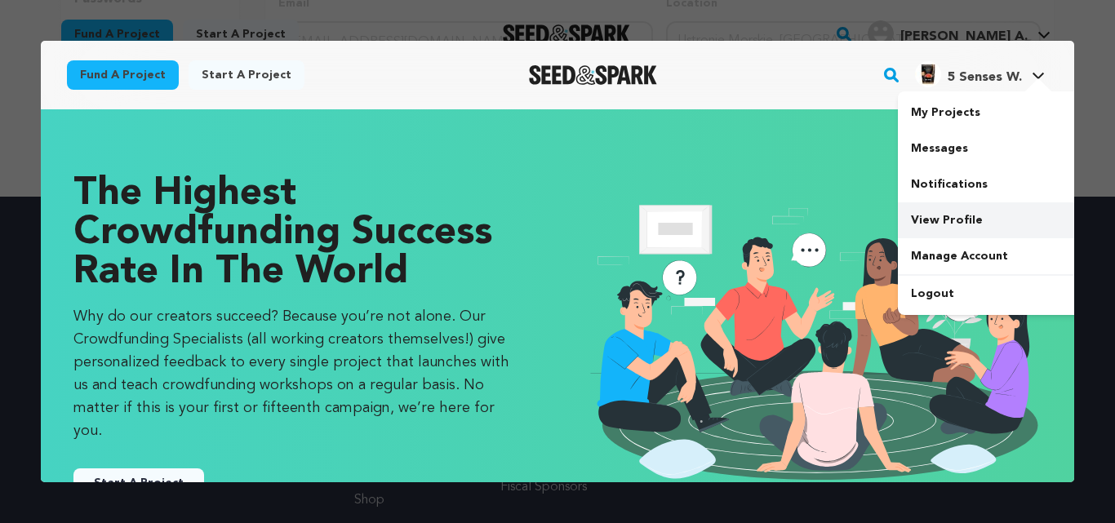
click at [958, 211] on link "View Profile" at bounding box center [989, 220] width 183 height 36
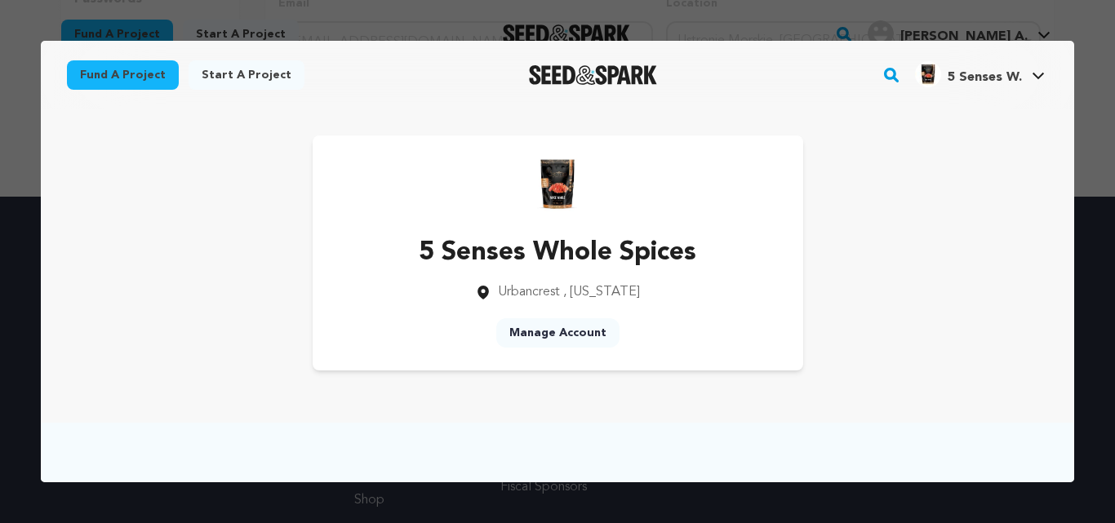
click at [337, 28] on div at bounding box center [557, 261] width 1115 height 523
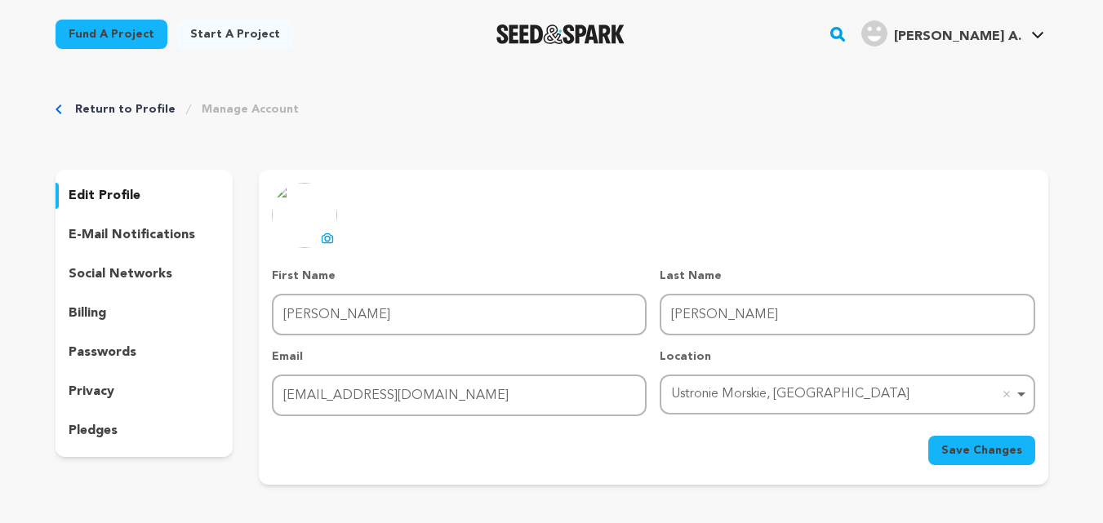
click at [104, 114] on link "Return to Profile" at bounding box center [125, 109] width 100 height 16
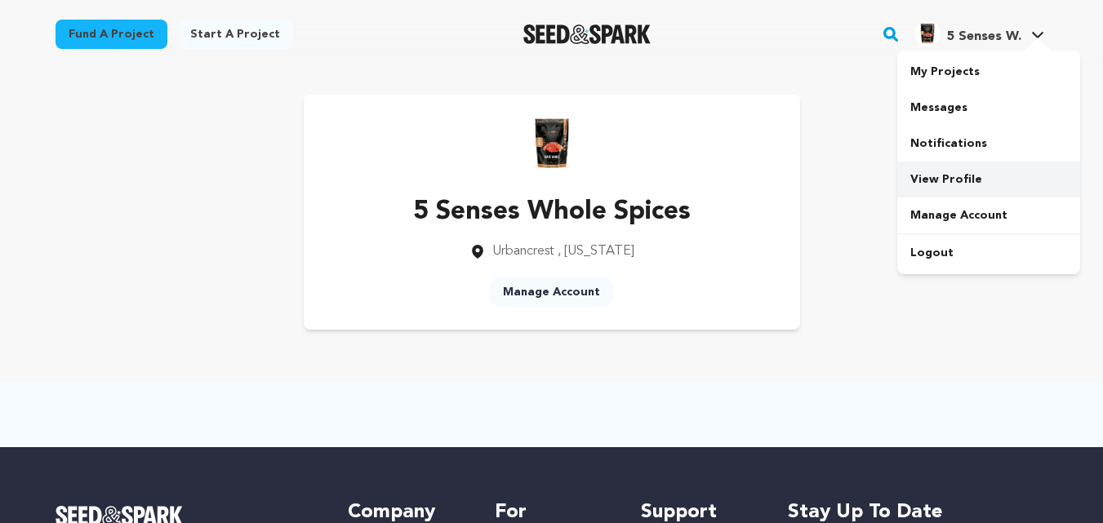
click at [962, 172] on link "View Profile" at bounding box center [988, 180] width 183 height 36
